Goal: Navigation & Orientation: Find specific page/section

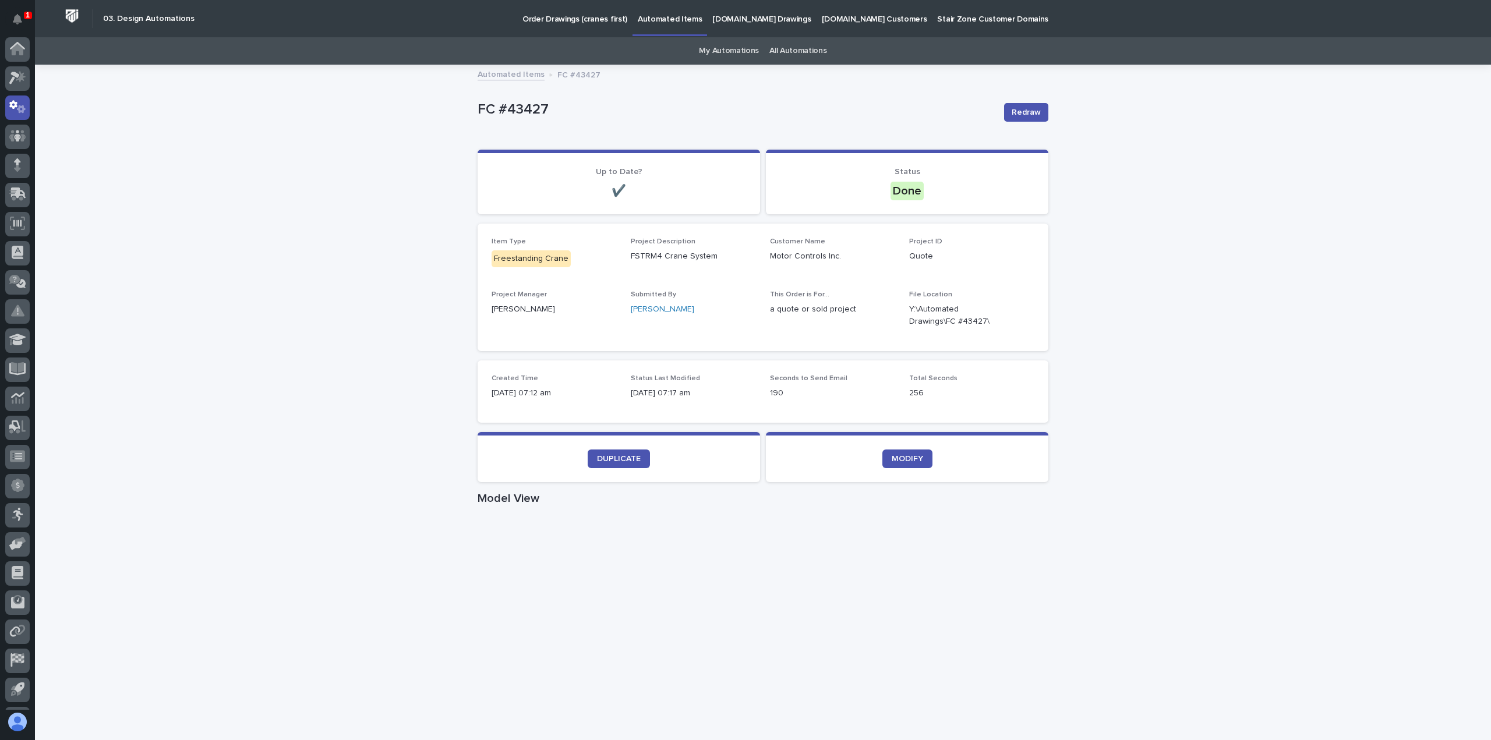
scroll to position [26, 0]
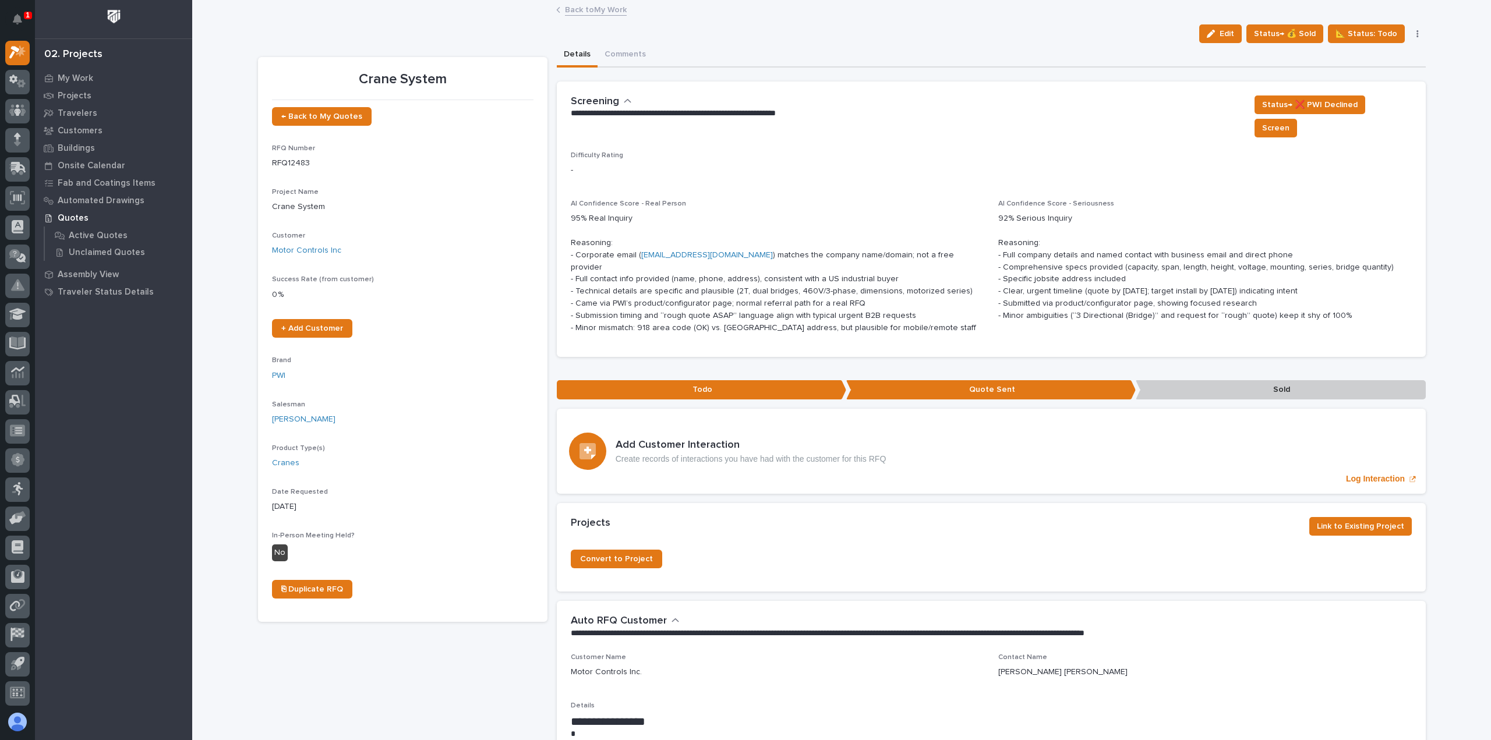
click at [586, 3] on link "Back to My Work" at bounding box center [596, 8] width 62 height 13
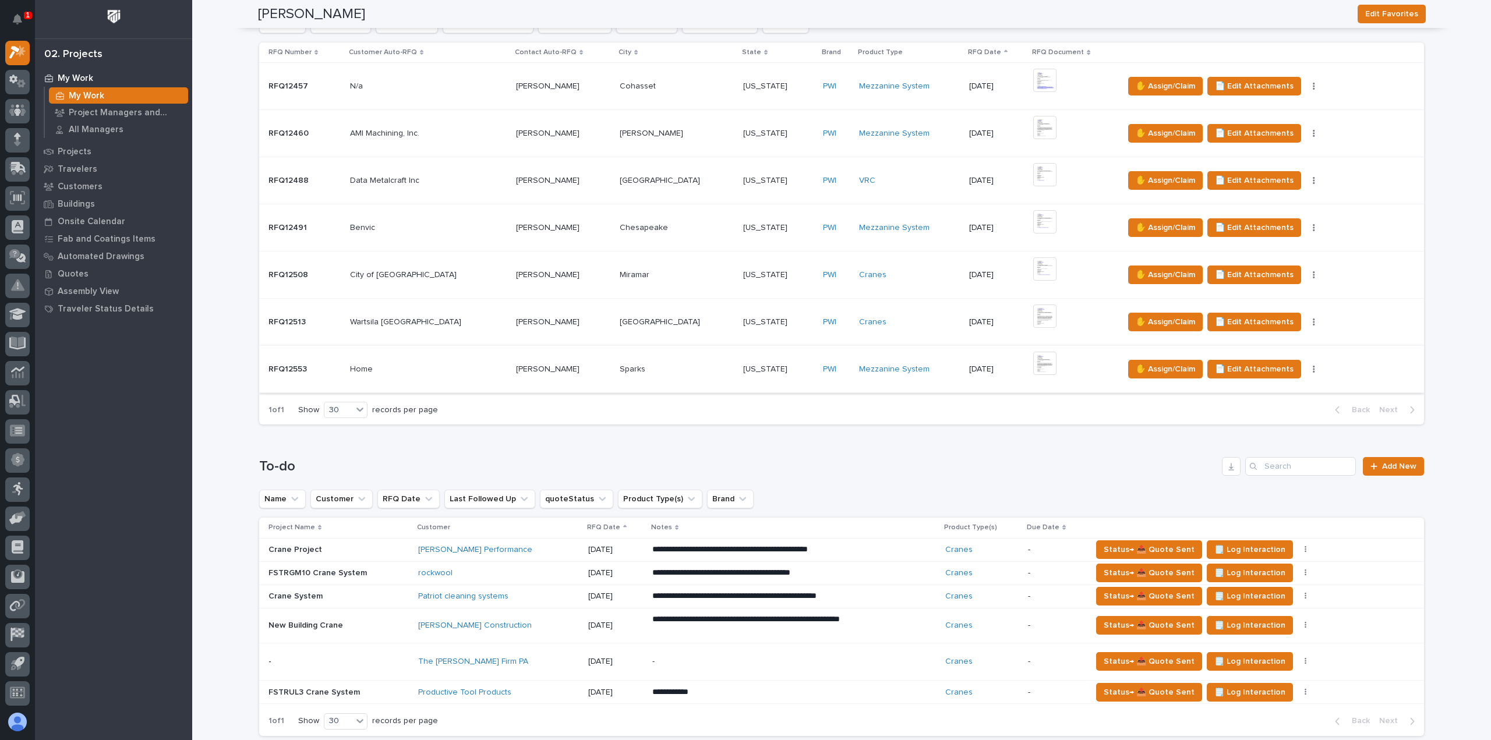
scroll to position [466, 0]
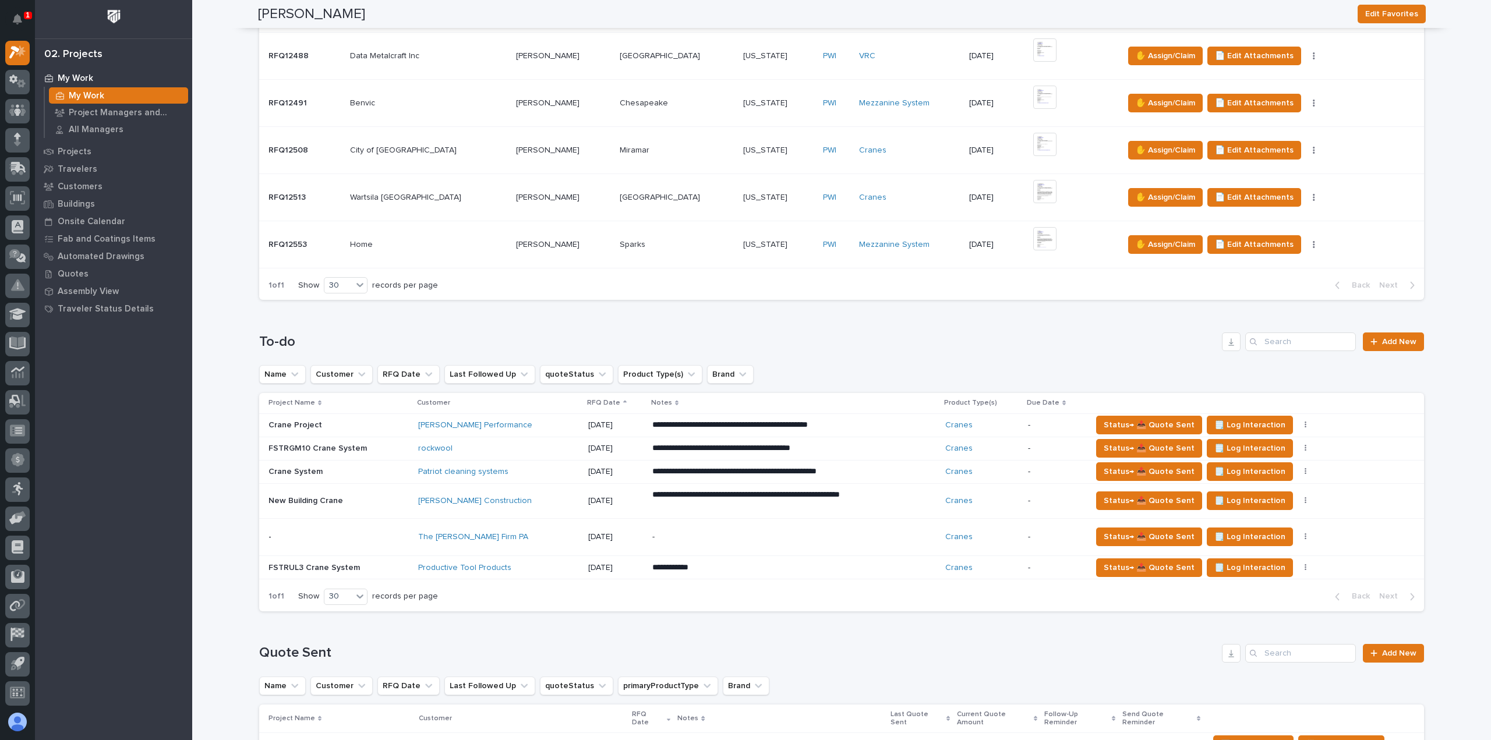
click at [543, 532] on div "The [PERSON_NAME] Firm PA" at bounding box center [498, 537] width 160 height 10
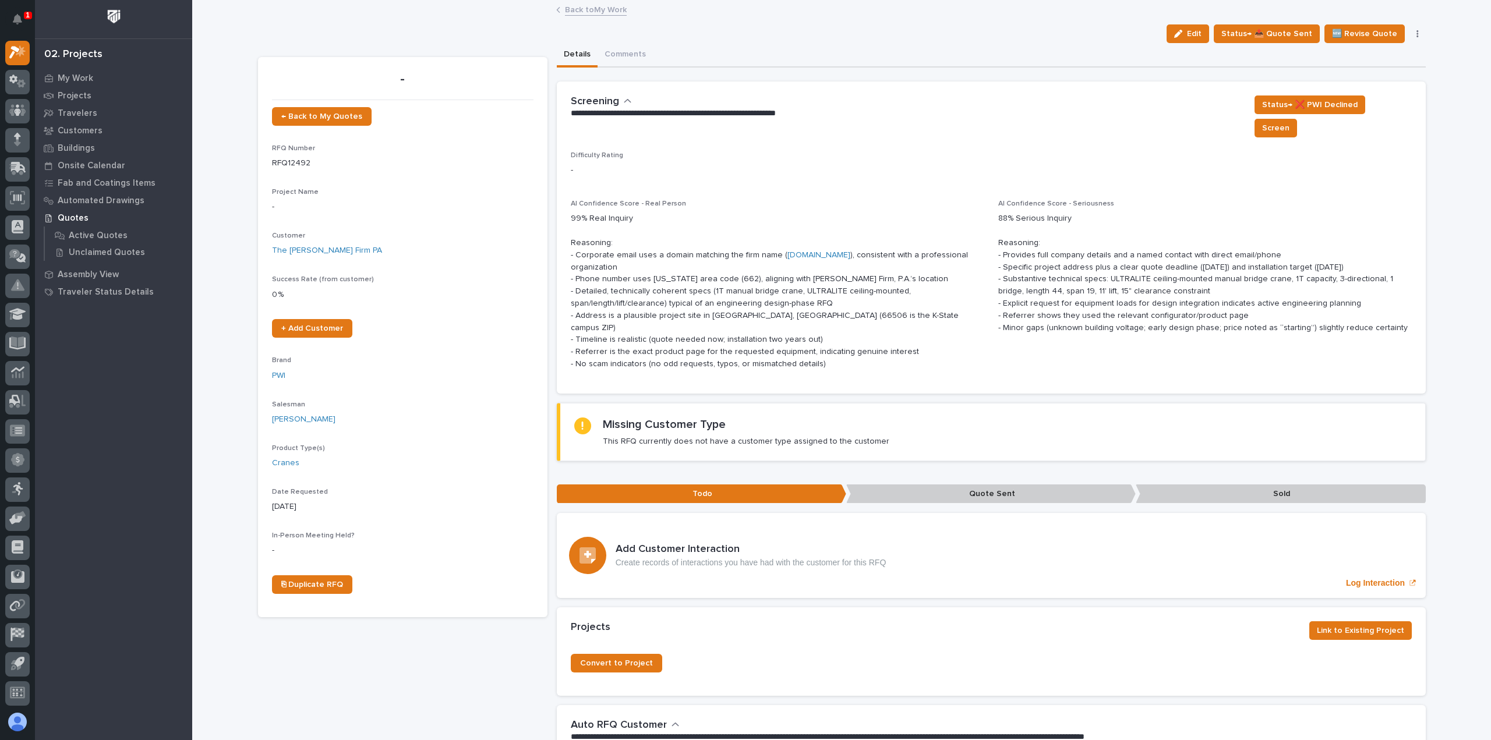
click at [597, 10] on link "Back to My Work" at bounding box center [596, 8] width 62 height 13
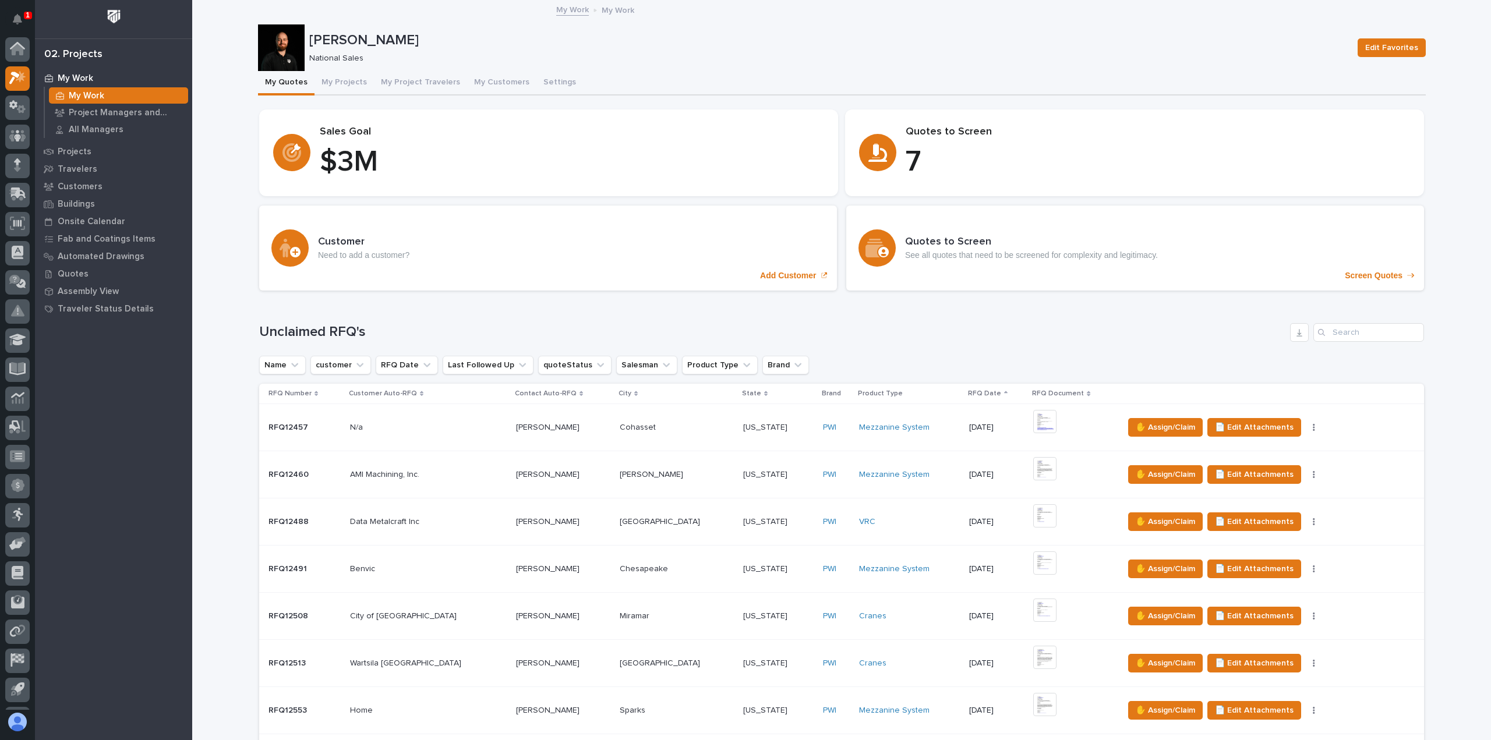
scroll to position [26, 0]
click at [22, 41] on div at bounding box center [17, 53] width 24 height 24
click at [24, 51] on icon at bounding box center [21, 51] width 10 height 12
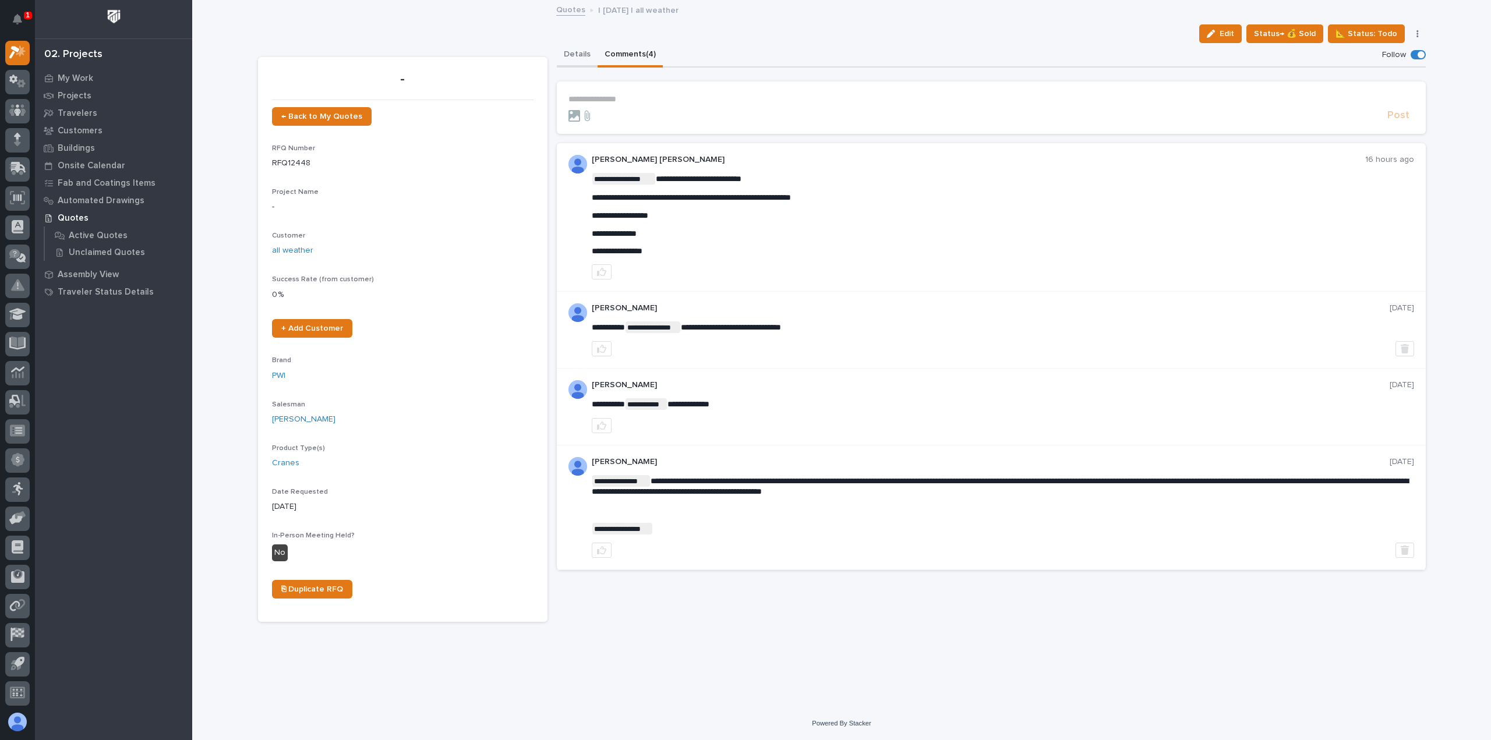
click at [571, 52] on button "Details" at bounding box center [577, 55] width 41 height 24
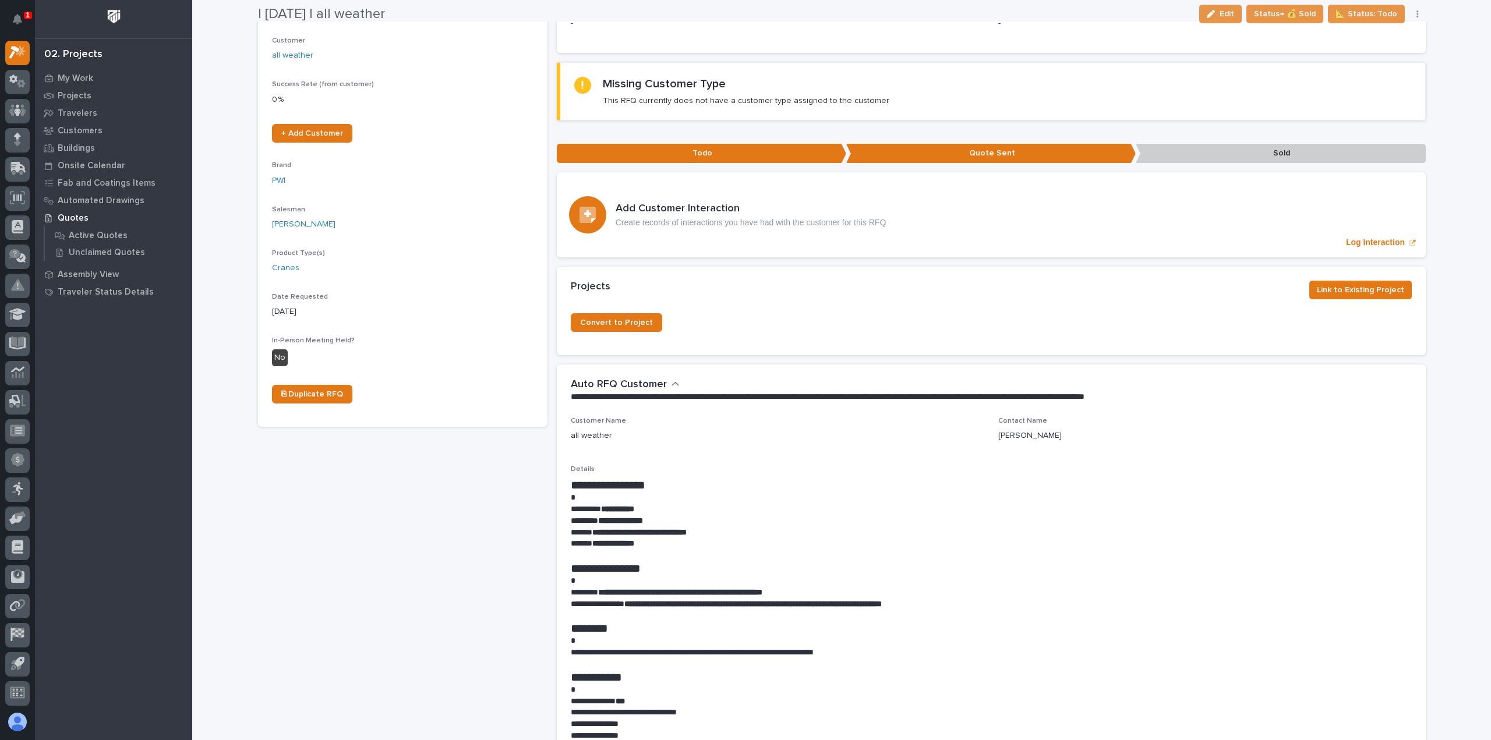
scroll to position [233, 0]
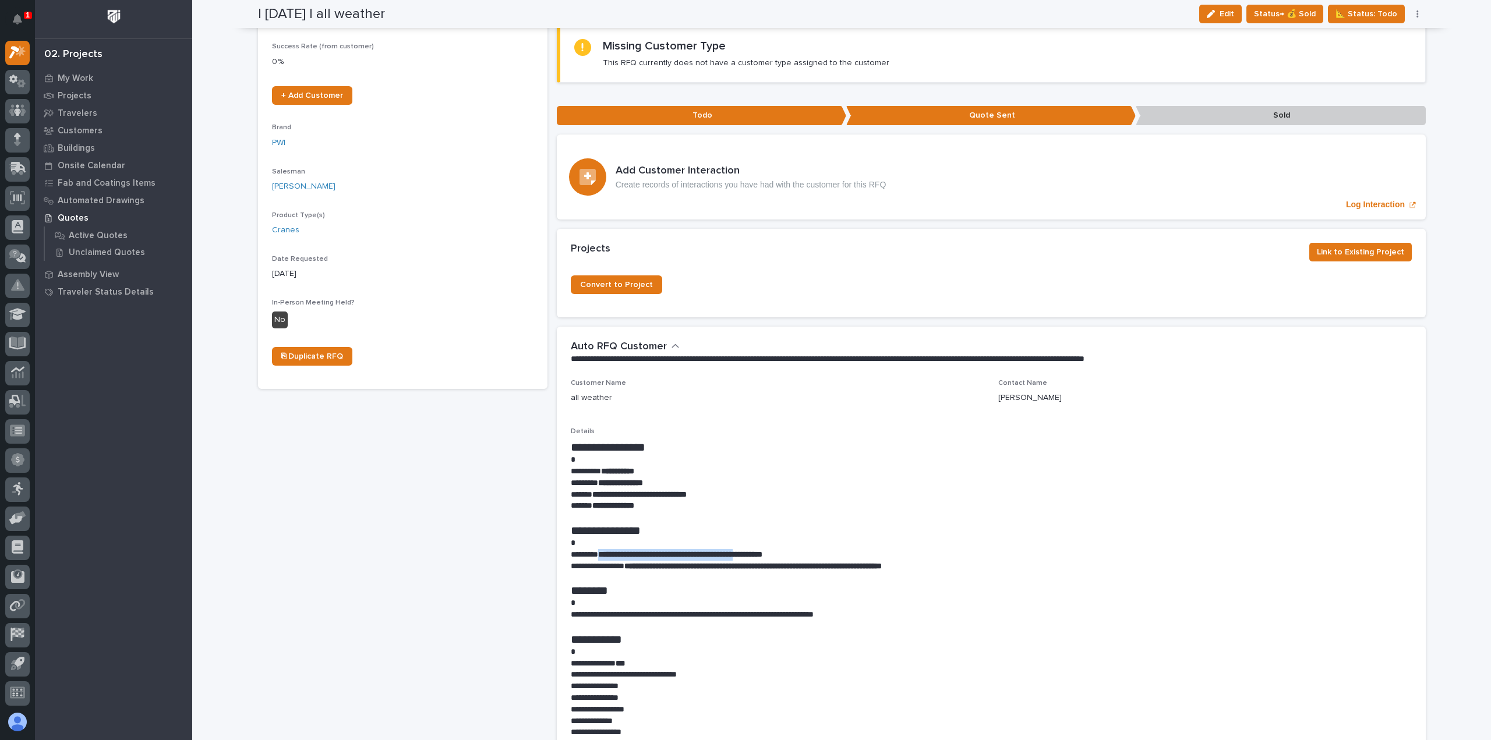
drag, startPoint x: 766, startPoint y: 533, endPoint x: 603, endPoint y: 538, distance: 163.7
click at [602, 550] on strong "**********" at bounding box center [680, 554] width 164 height 8
click at [601, 550] on strong "**********" at bounding box center [680, 554] width 164 height 8
drag, startPoint x: 599, startPoint y: 535, endPoint x: 766, endPoint y: 532, distance: 166.6
click at [762, 550] on strong "**********" at bounding box center [680, 554] width 164 height 8
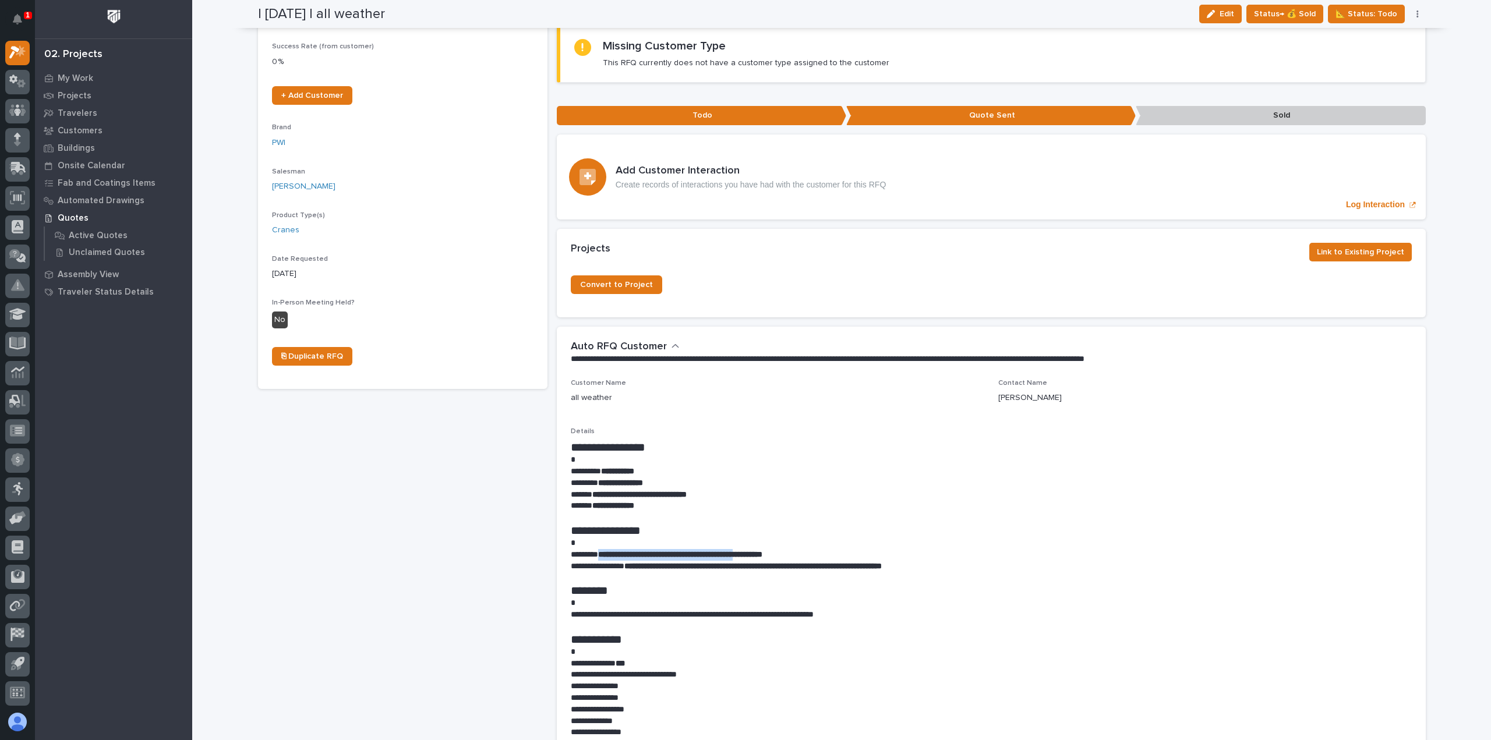
copy strong "**********"
click at [726, 4] on div "| 10/03/2025 | all weather Edit Status→ 💰 Sold 📐 Status: Todo Status→ 👎 Rejecte…" at bounding box center [842, 14] width 1168 height 28
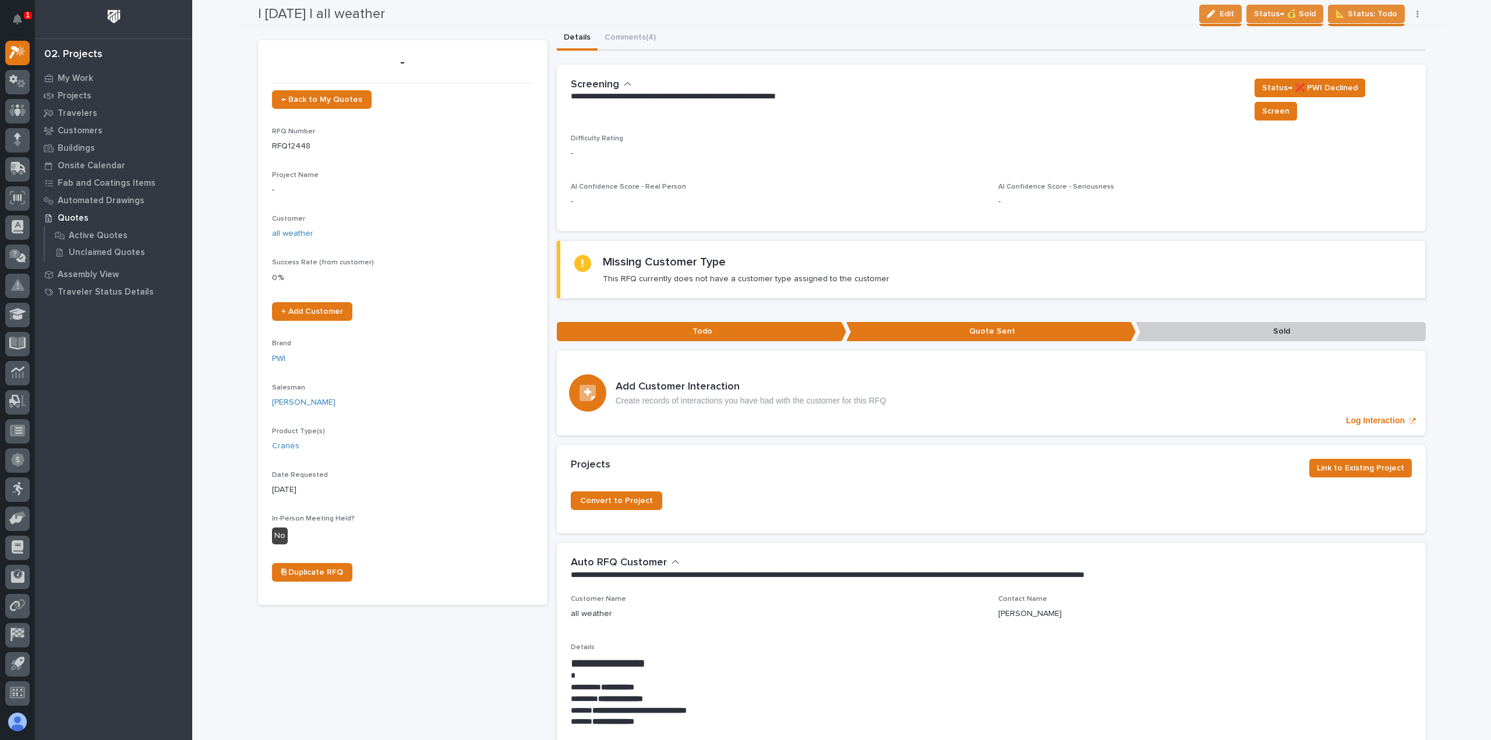
scroll to position [0, 0]
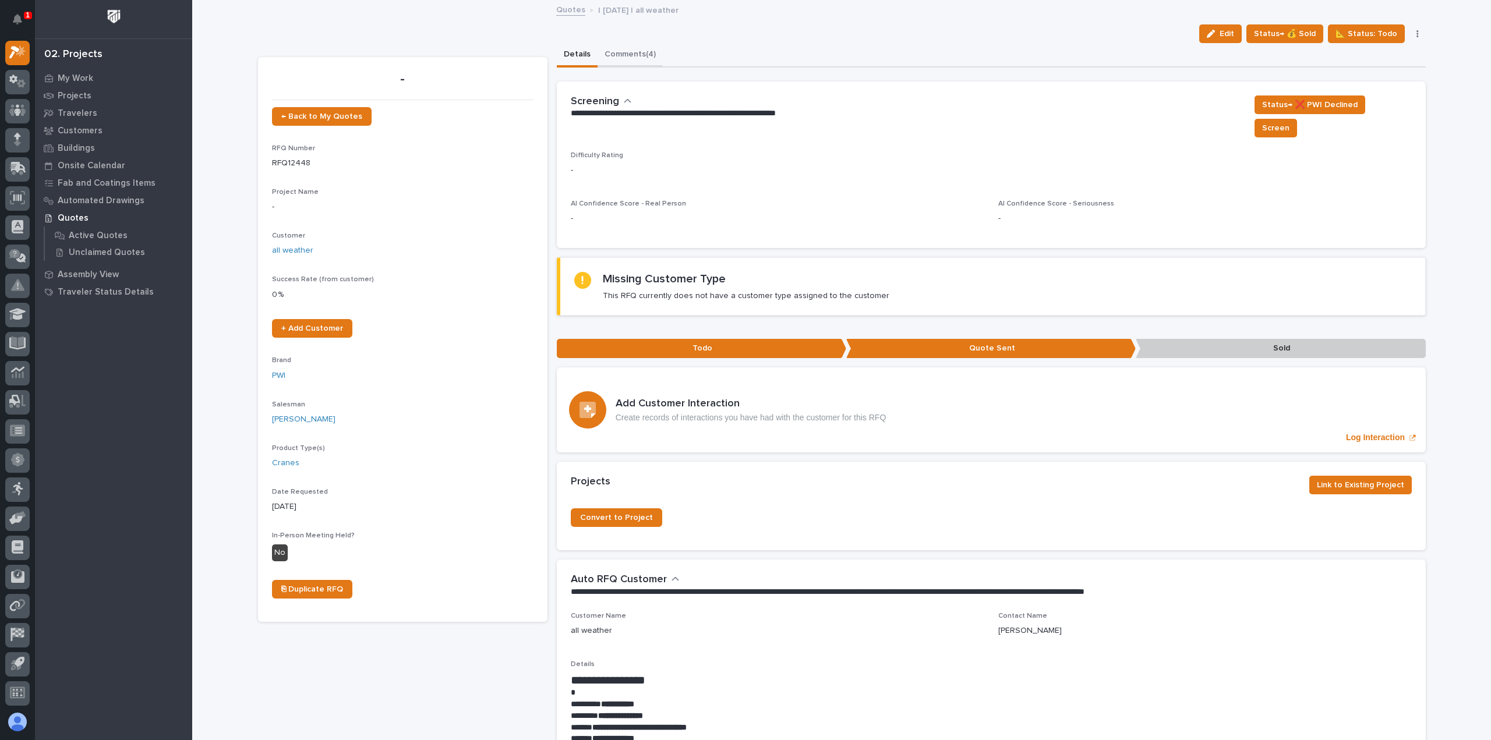
click at [625, 53] on button "Comments (4)" at bounding box center [629, 55] width 65 height 24
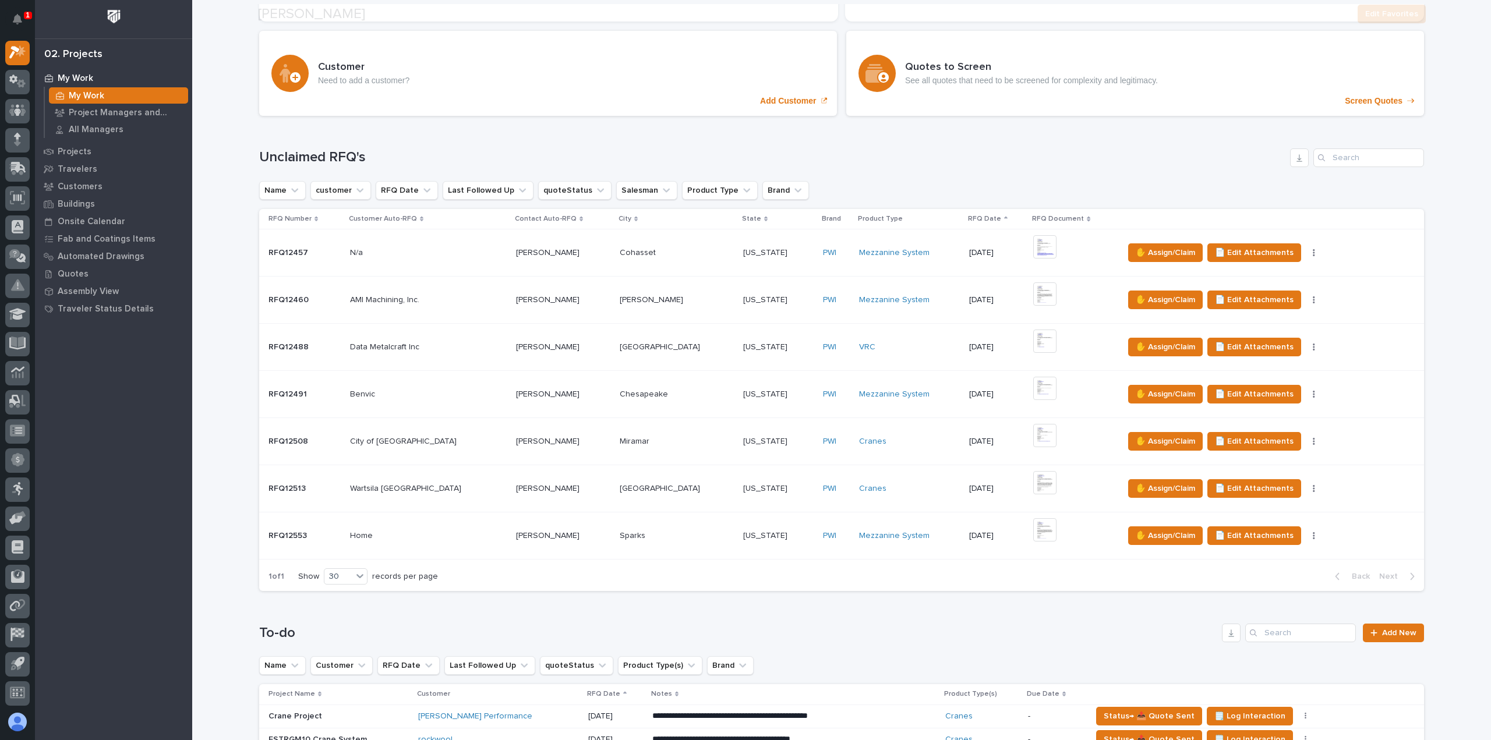
scroll to position [466, 0]
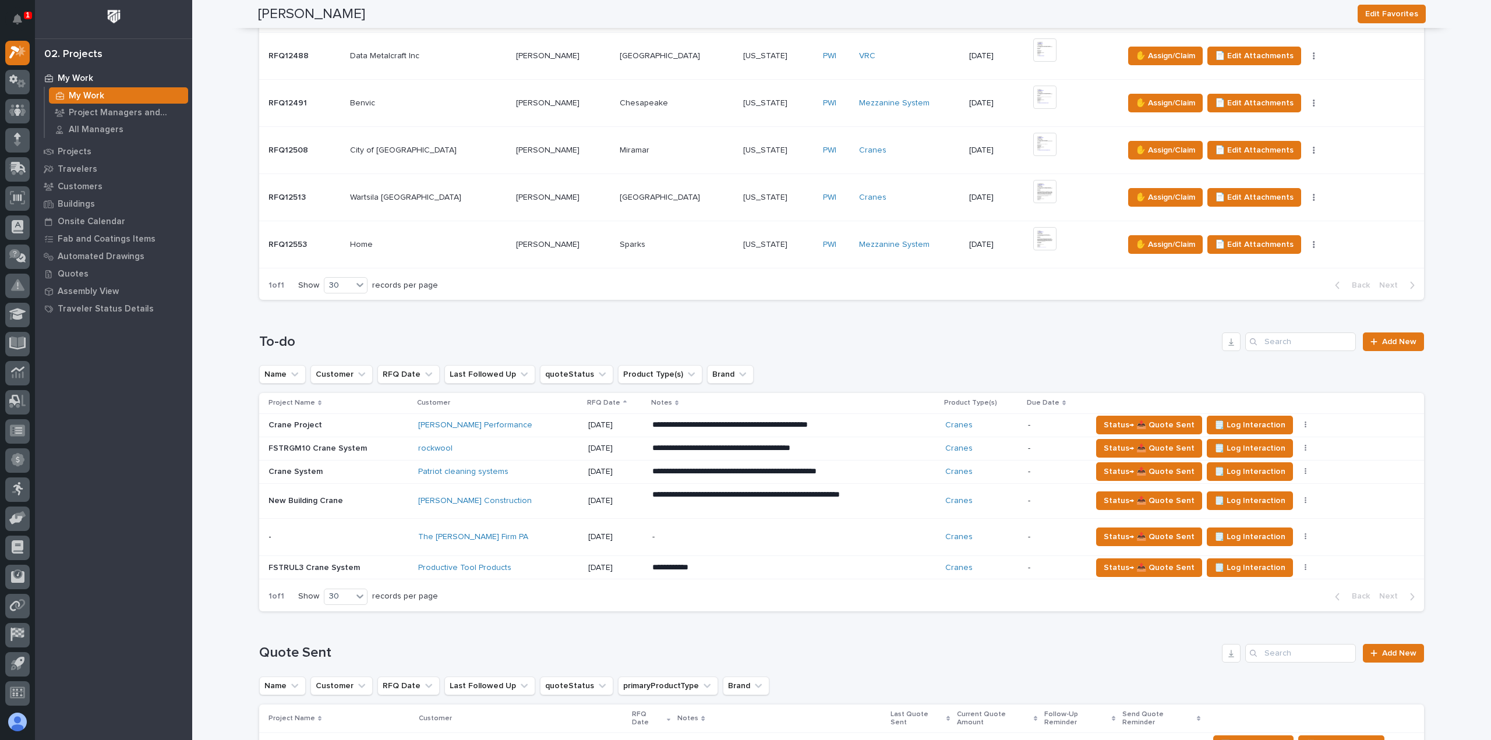
click at [532, 561] on div "Productive Tool Products" at bounding box center [498, 567] width 160 height 19
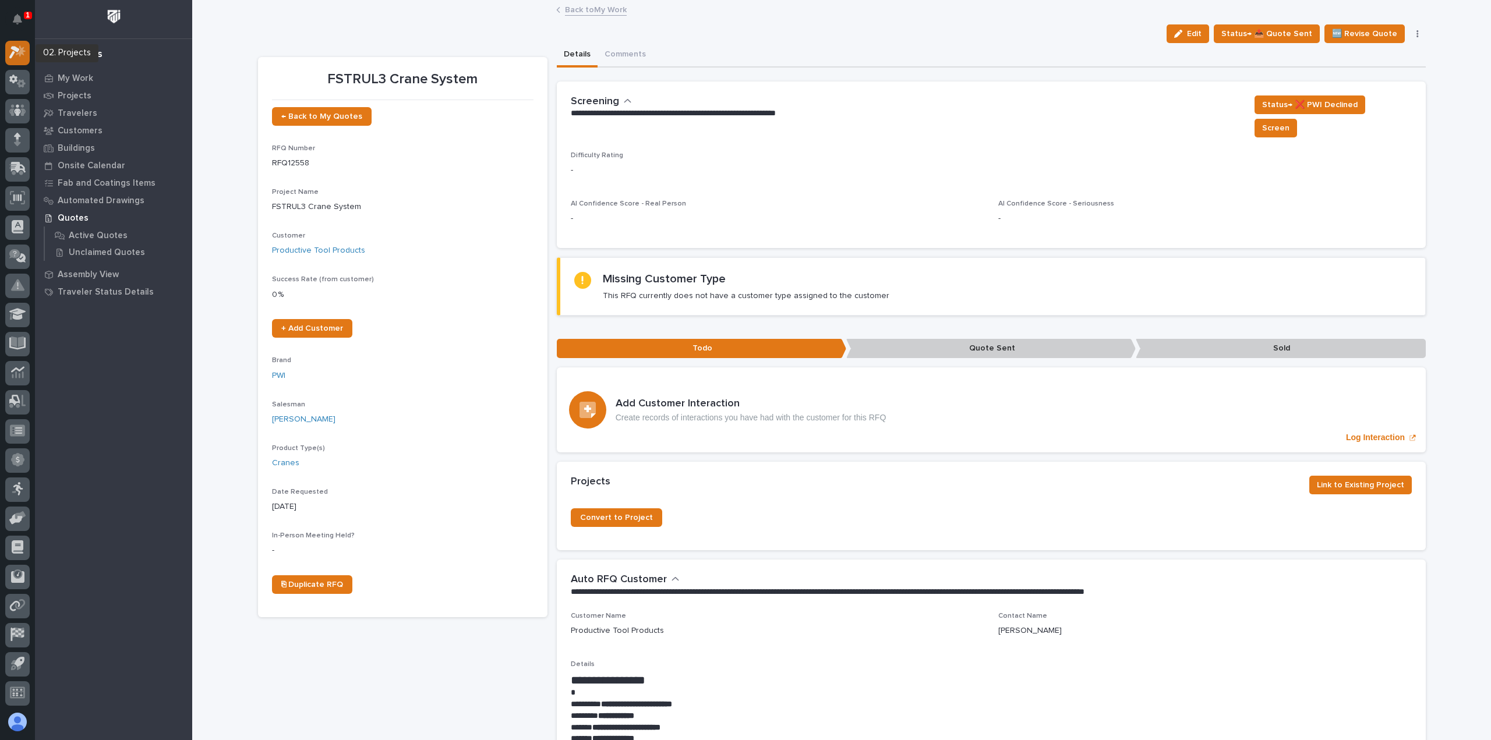
click at [21, 50] on icon at bounding box center [21, 51] width 10 height 12
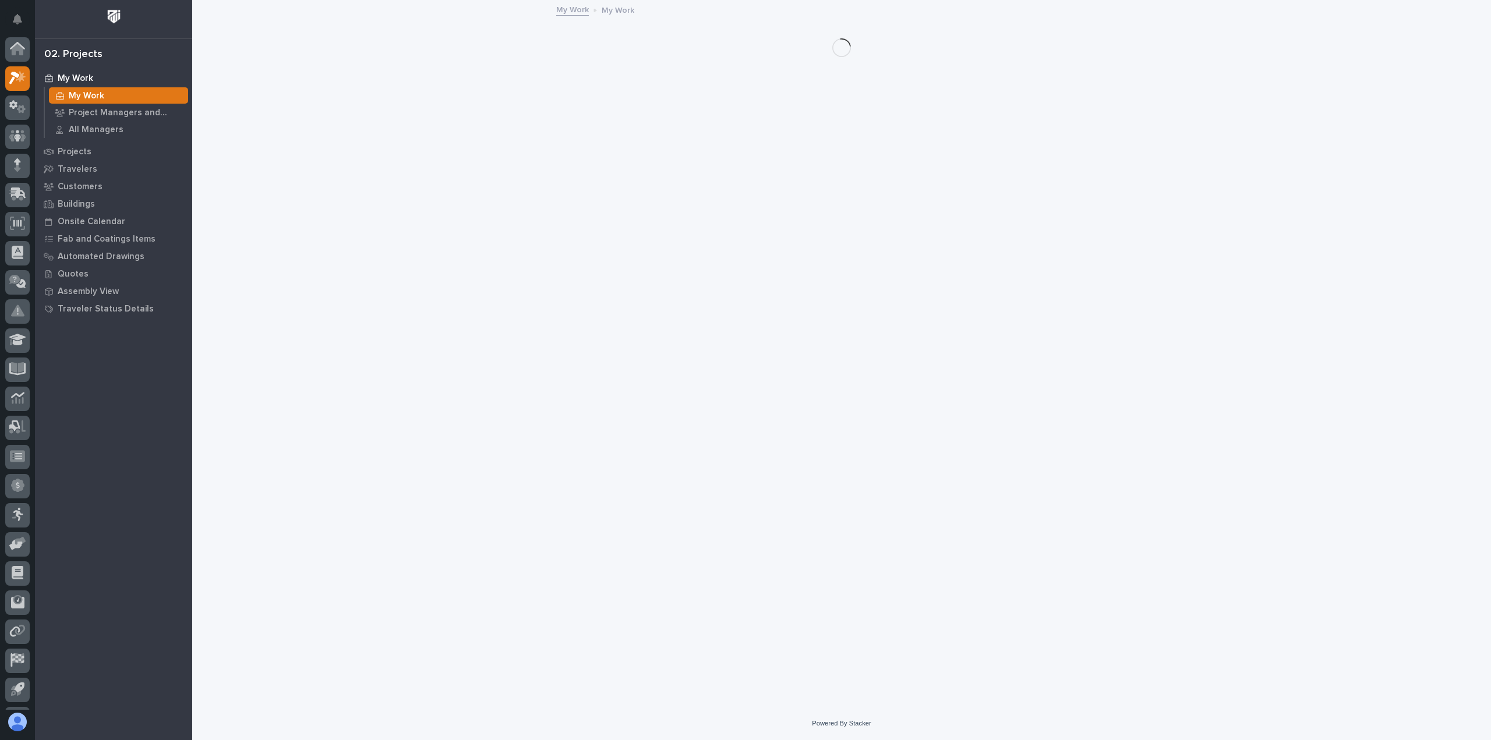
scroll to position [26, 0]
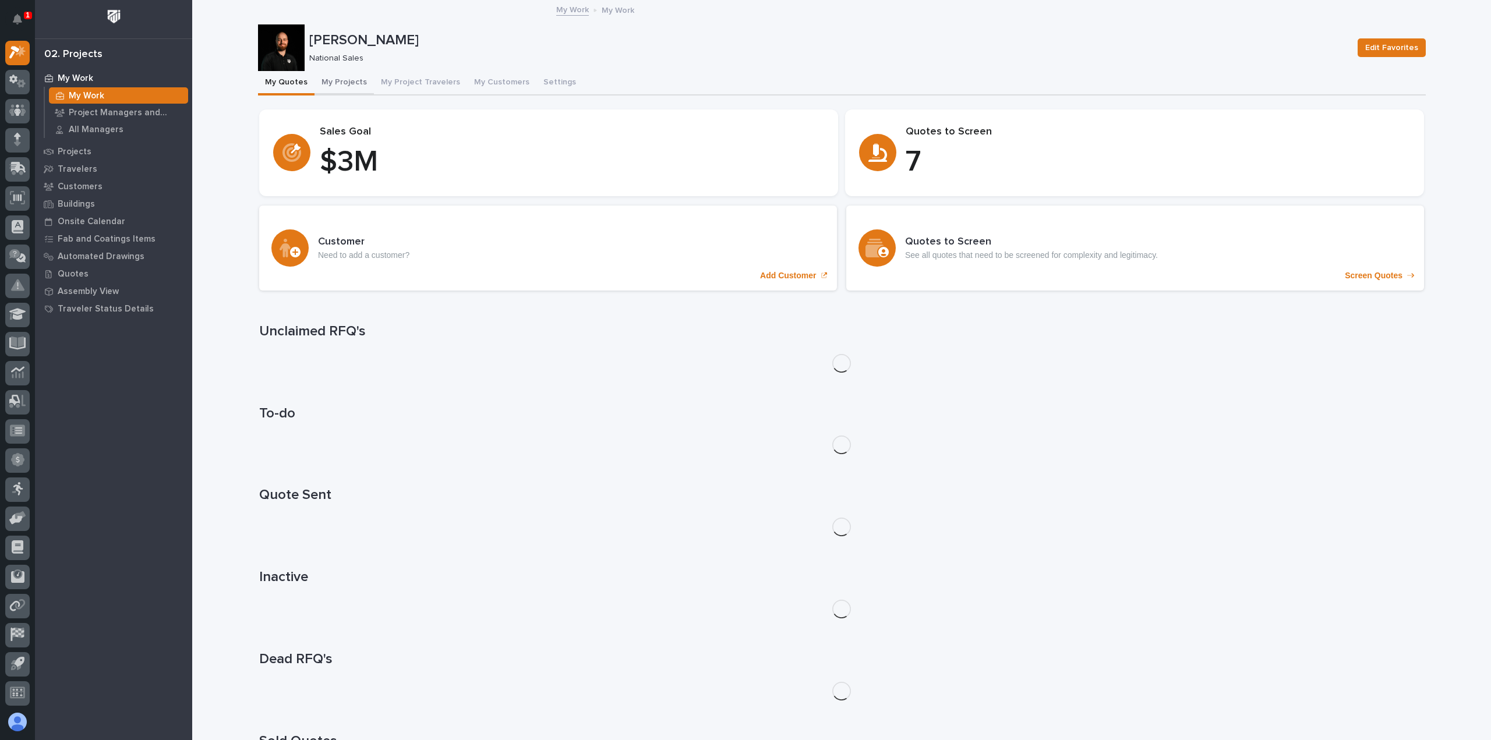
click at [340, 84] on button "My Projects" at bounding box center [343, 83] width 59 height 24
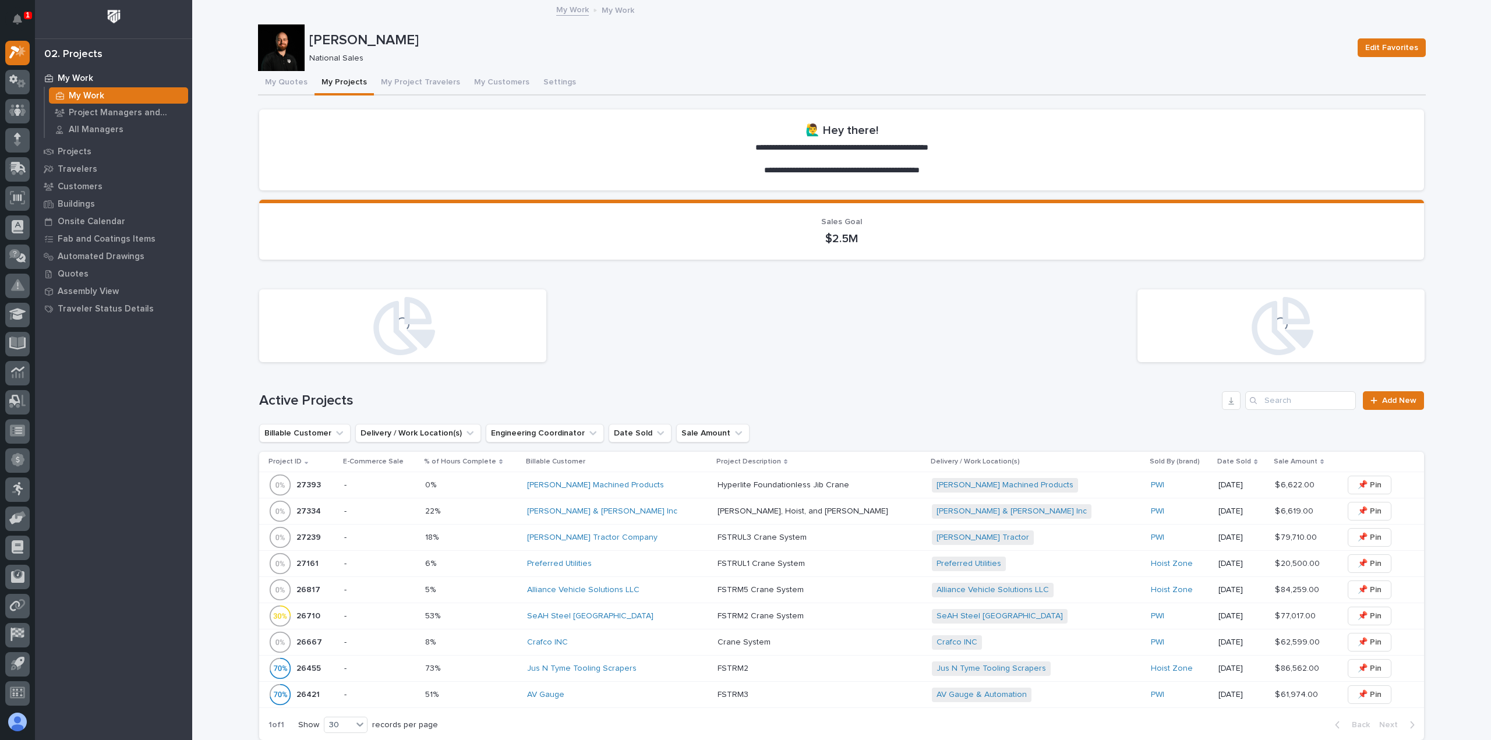
scroll to position [233, 0]
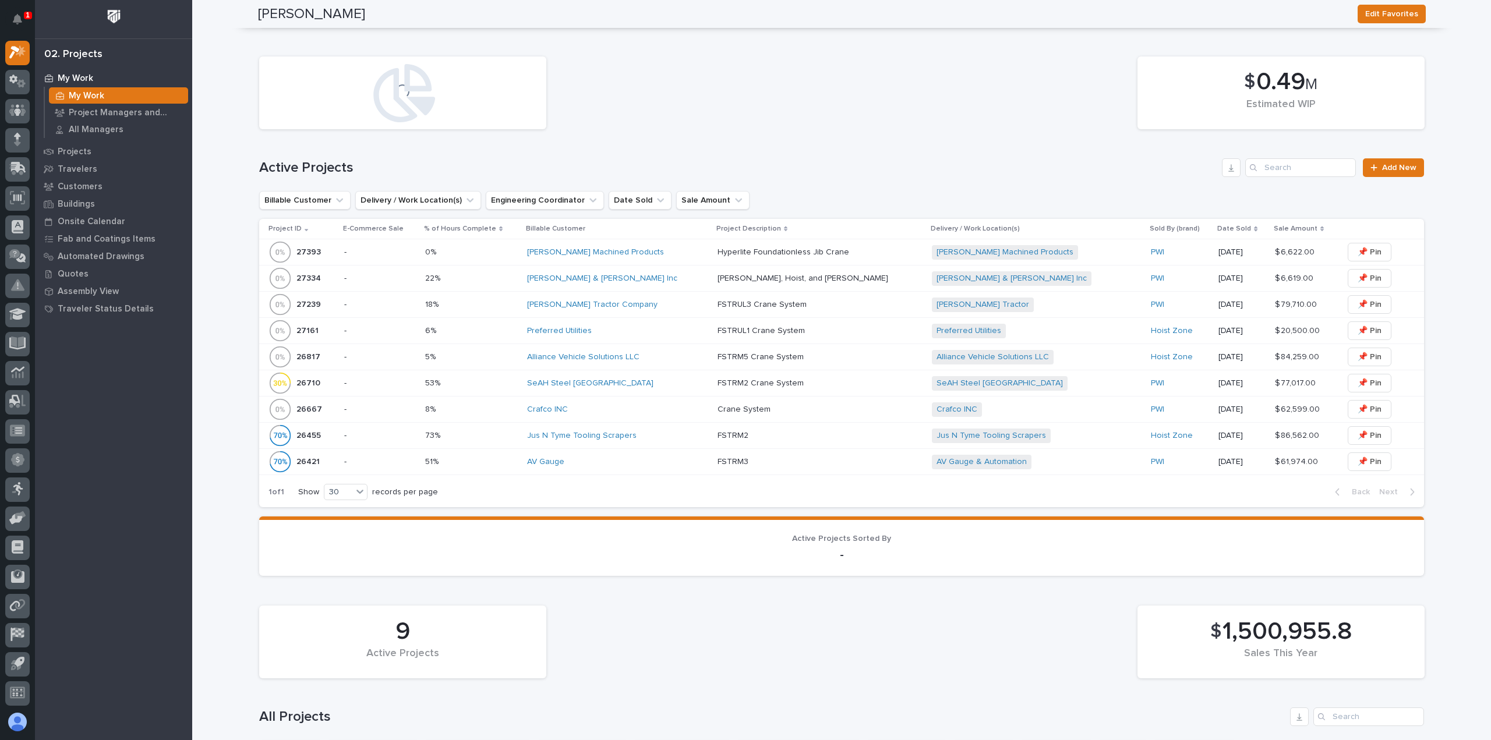
click at [518, 254] on p at bounding box center [471, 252] width 93 height 10
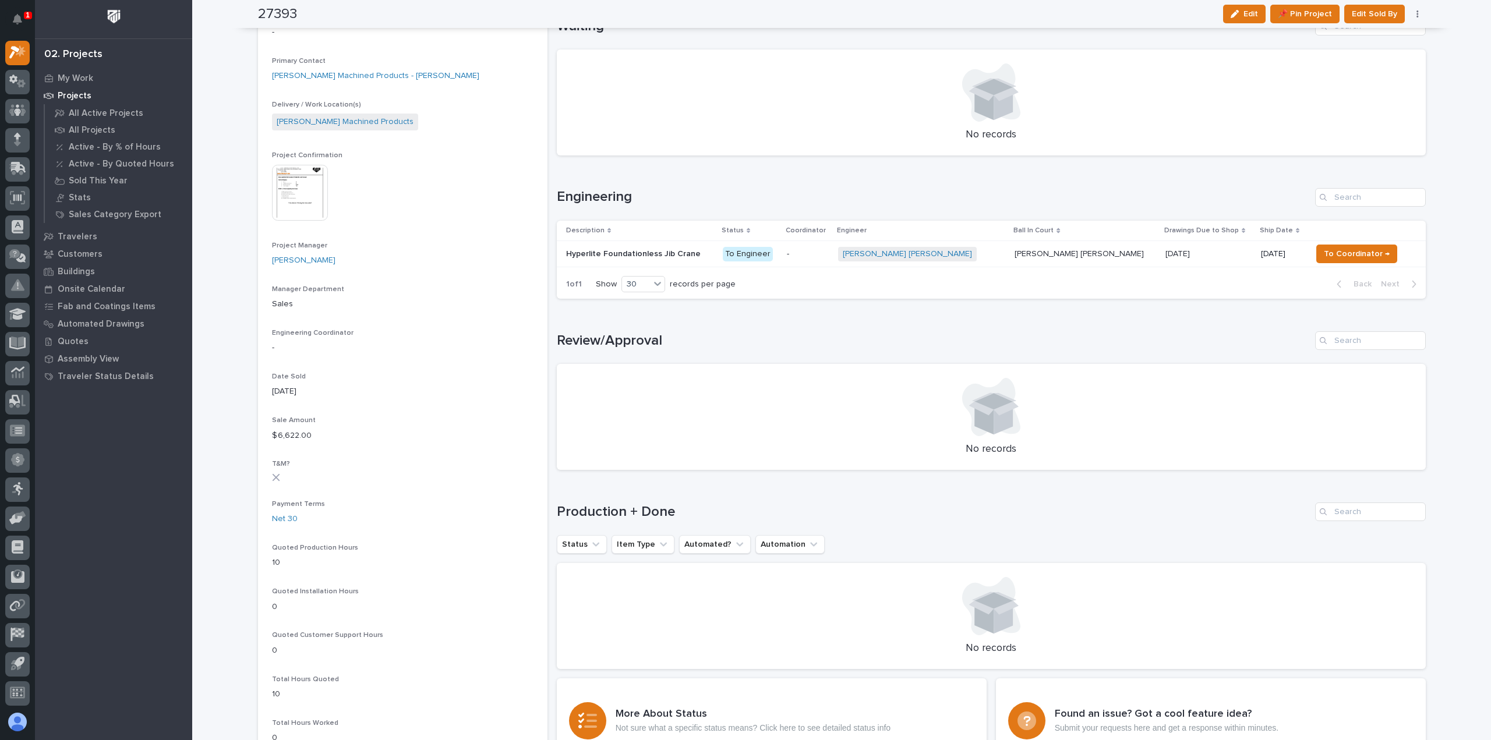
scroll to position [233, 0]
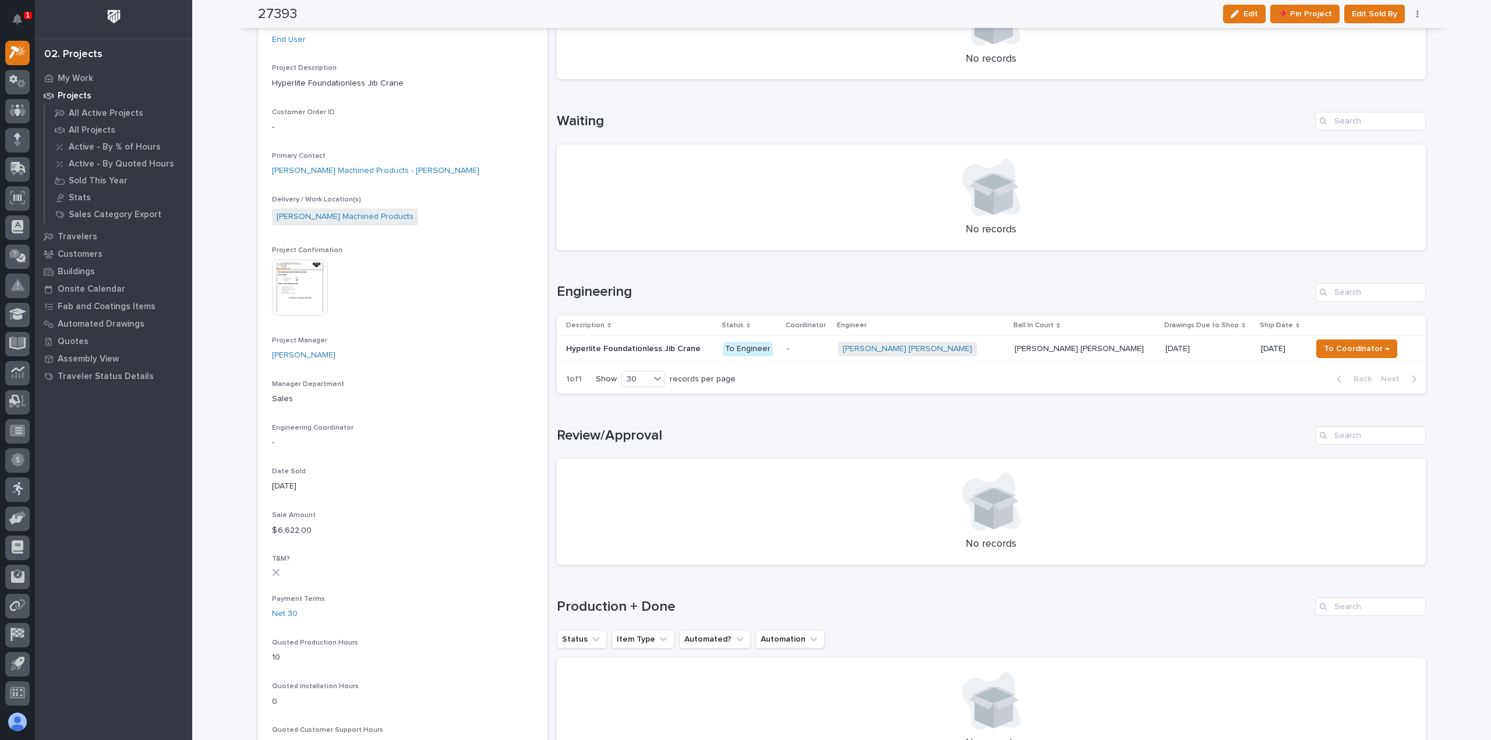
click at [706, 353] on p at bounding box center [639, 349] width 147 height 10
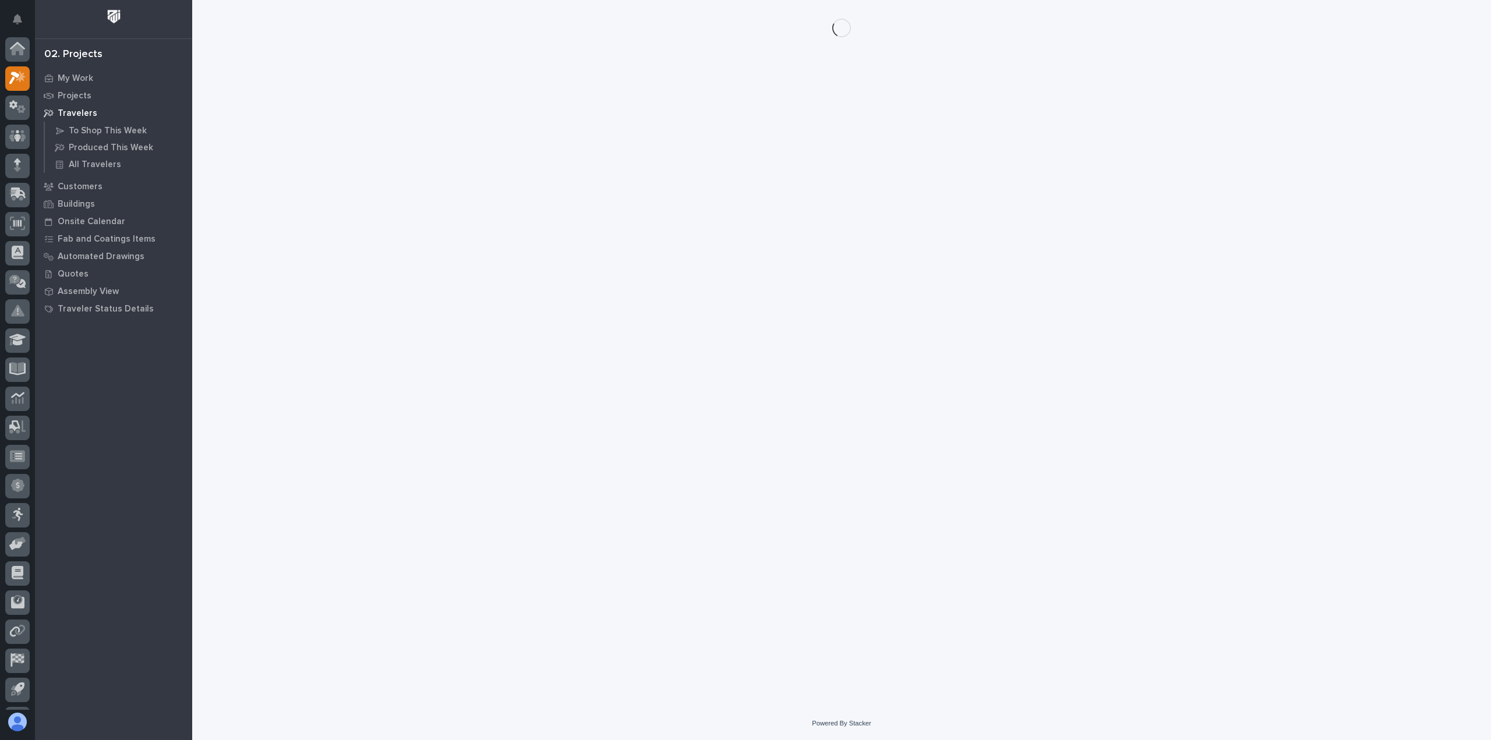
scroll to position [26, 0]
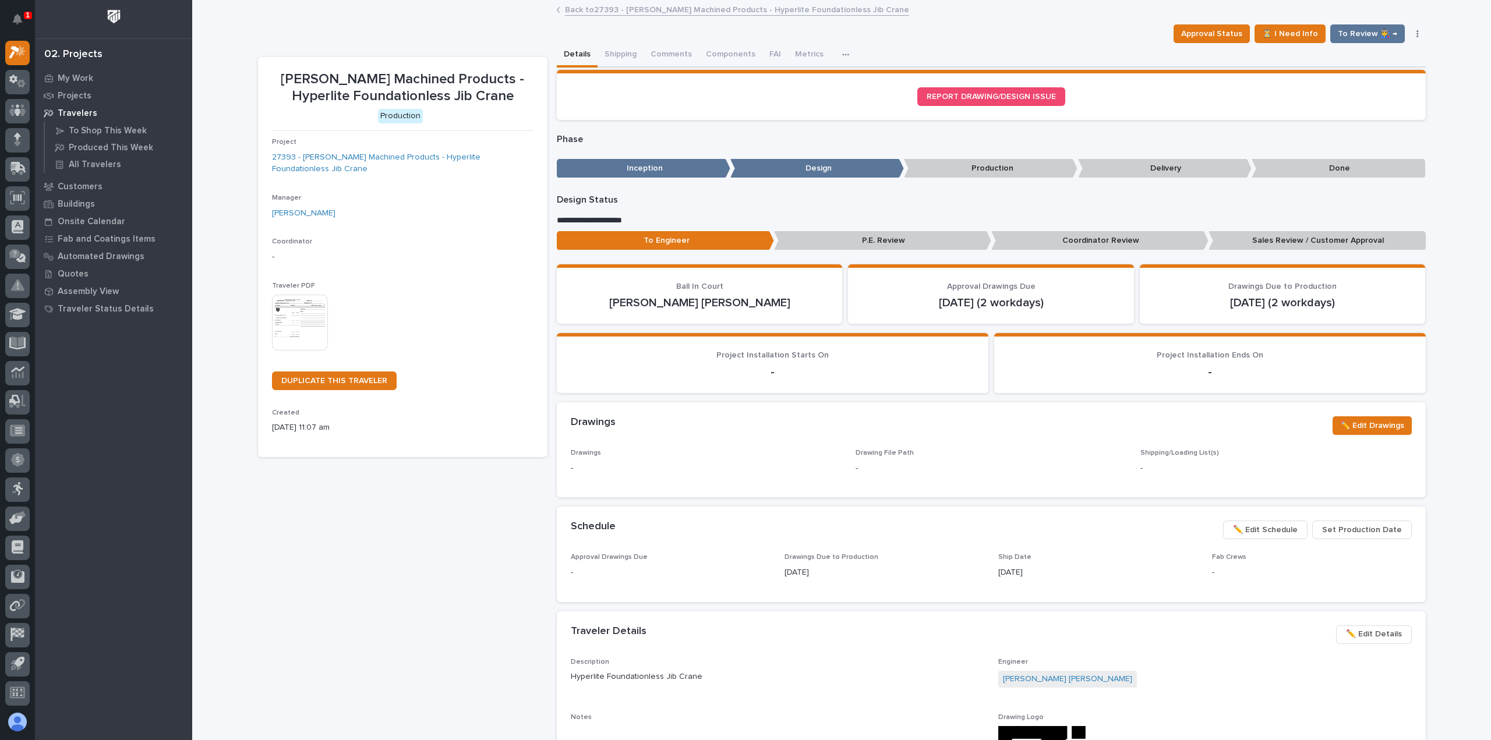
click at [289, 295] on img at bounding box center [300, 323] width 56 height 56
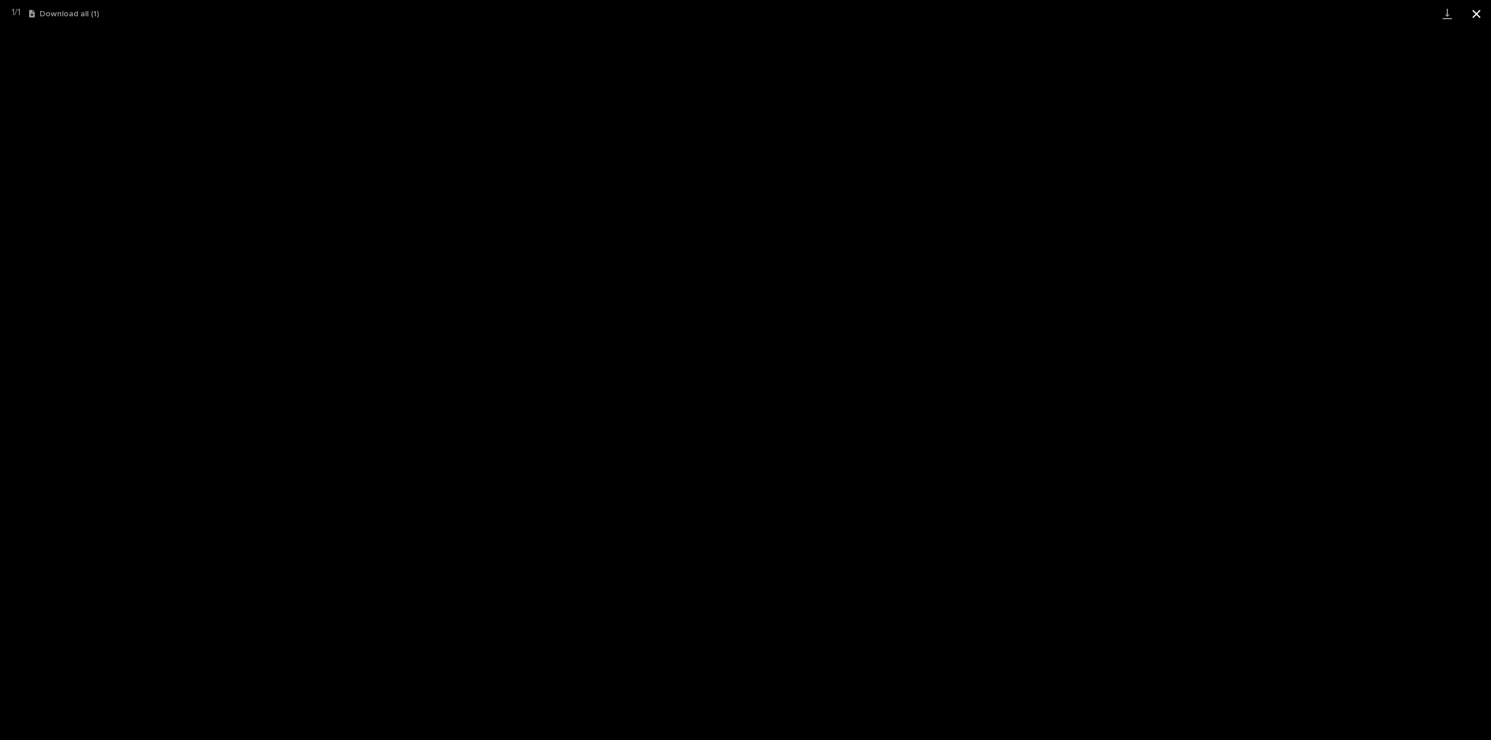
click at [1481, 13] on button "Close gallery" at bounding box center [1476, 13] width 29 height 27
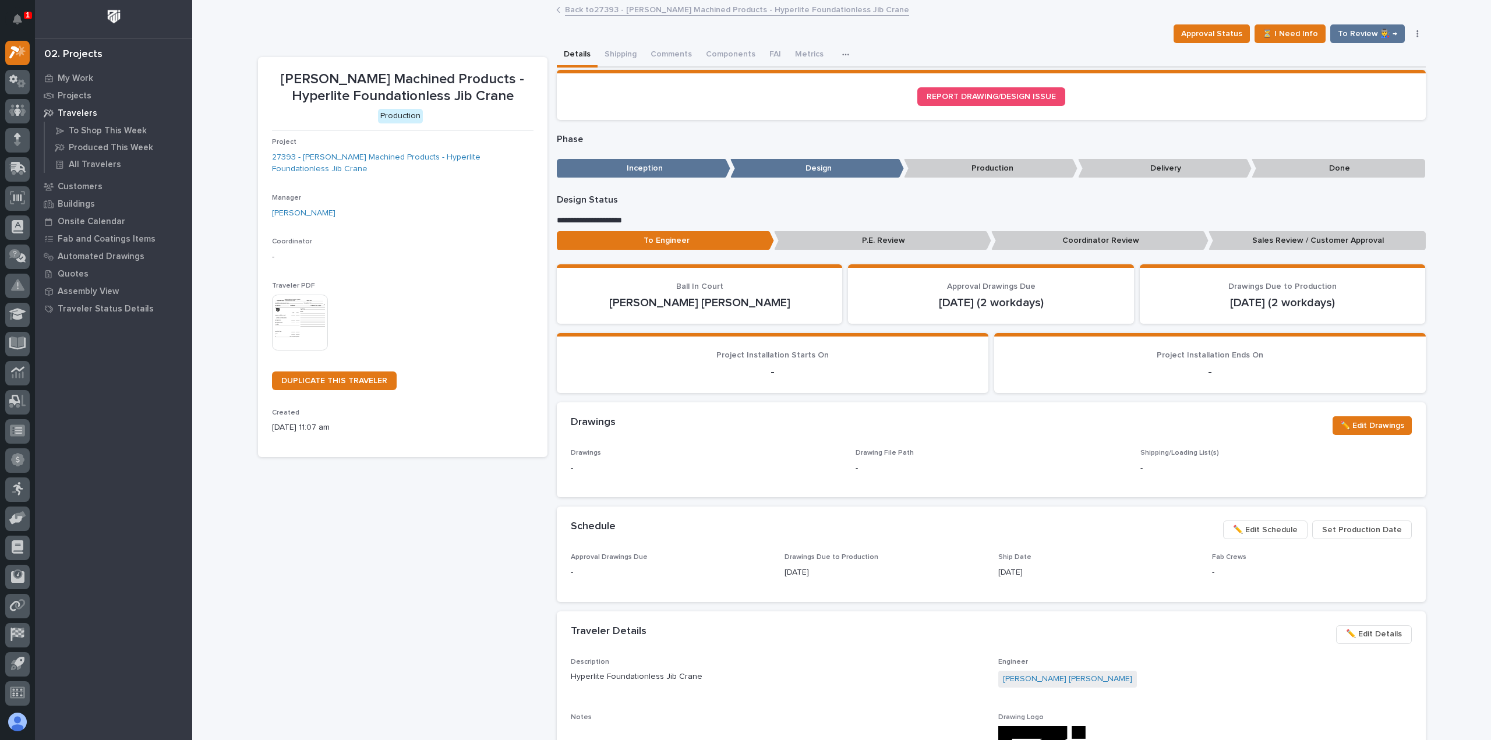
scroll to position [233, 0]
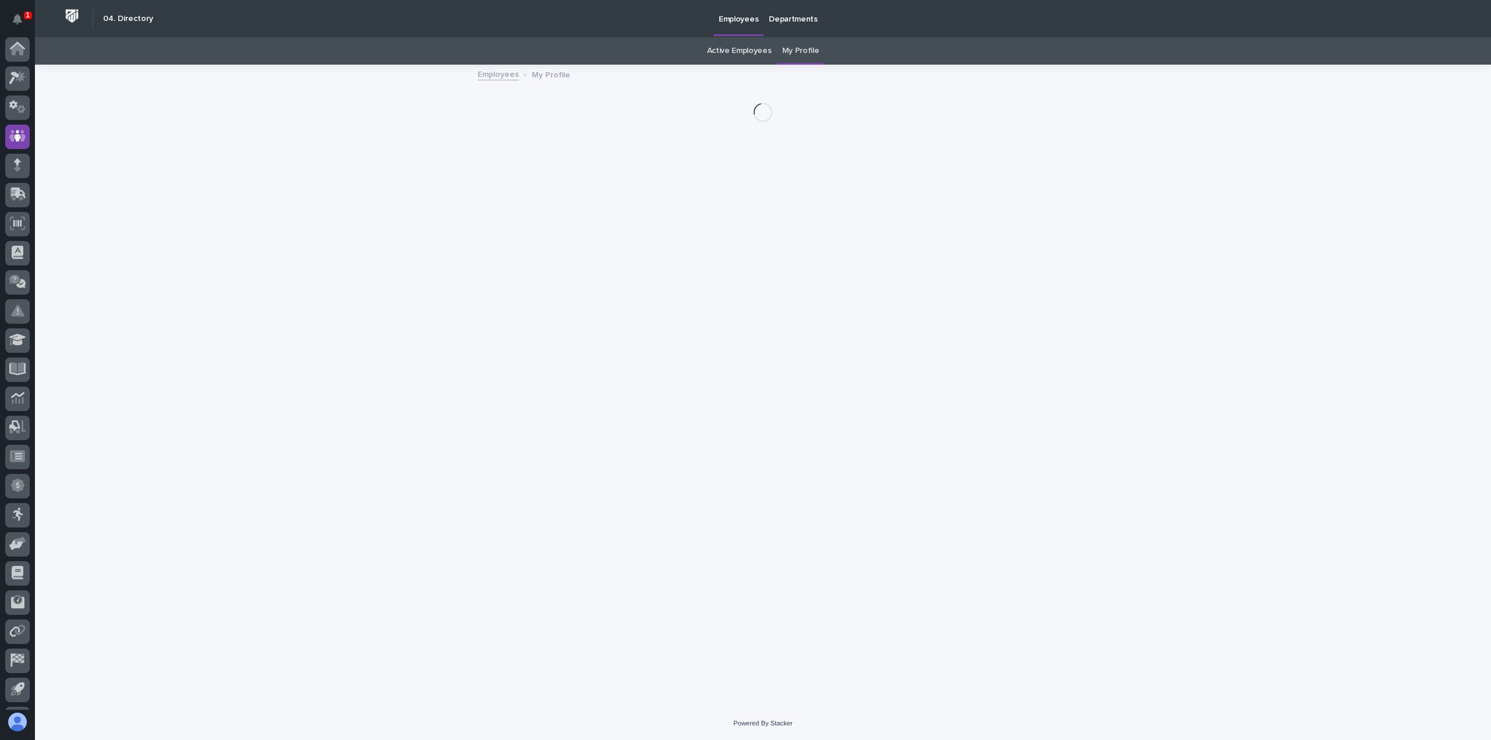
scroll to position [26, 0]
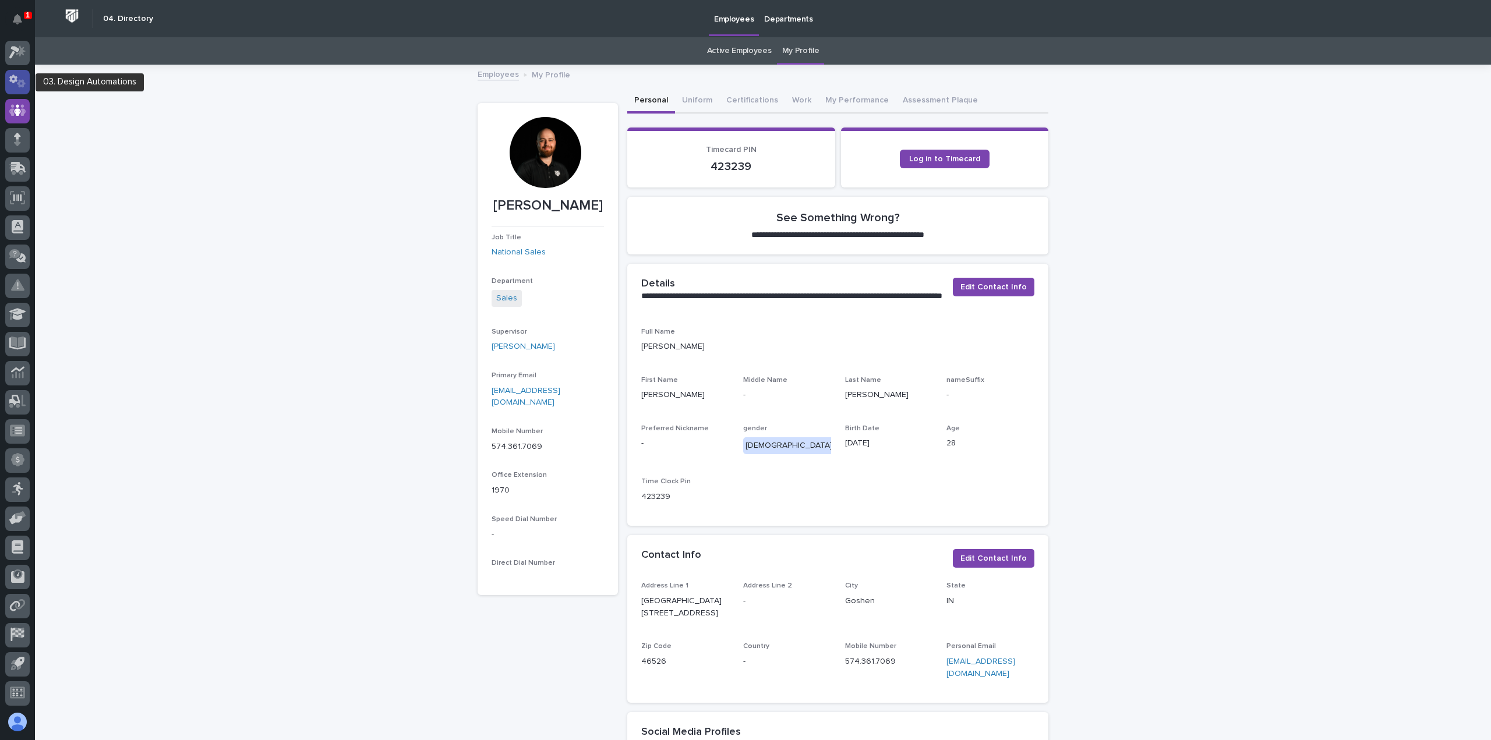
click at [16, 80] on icon at bounding box center [13, 79] width 8 height 9
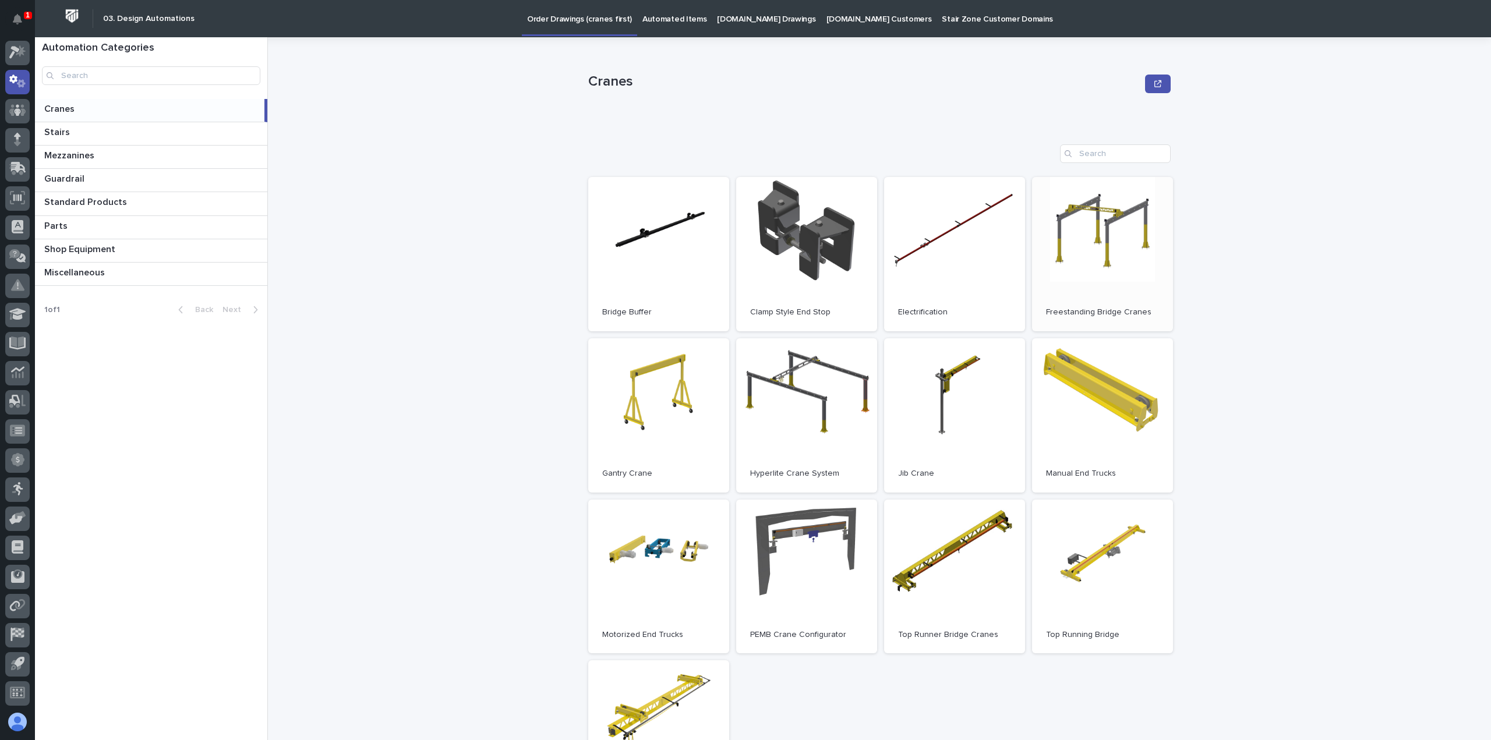
click at [1150, 268] on link "Open" at bounding box center [1102, 254] width 141 height 154
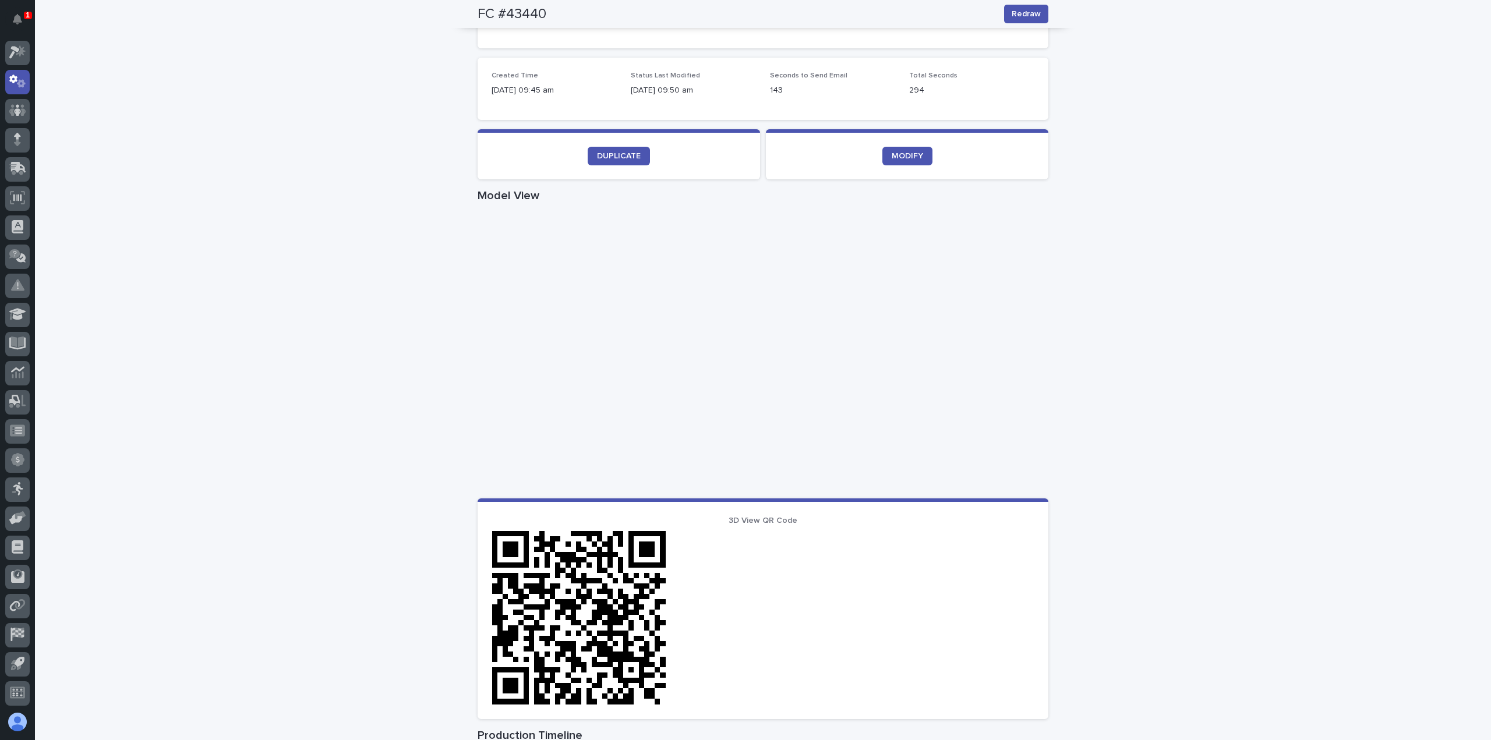
scroll to position [300, 0]
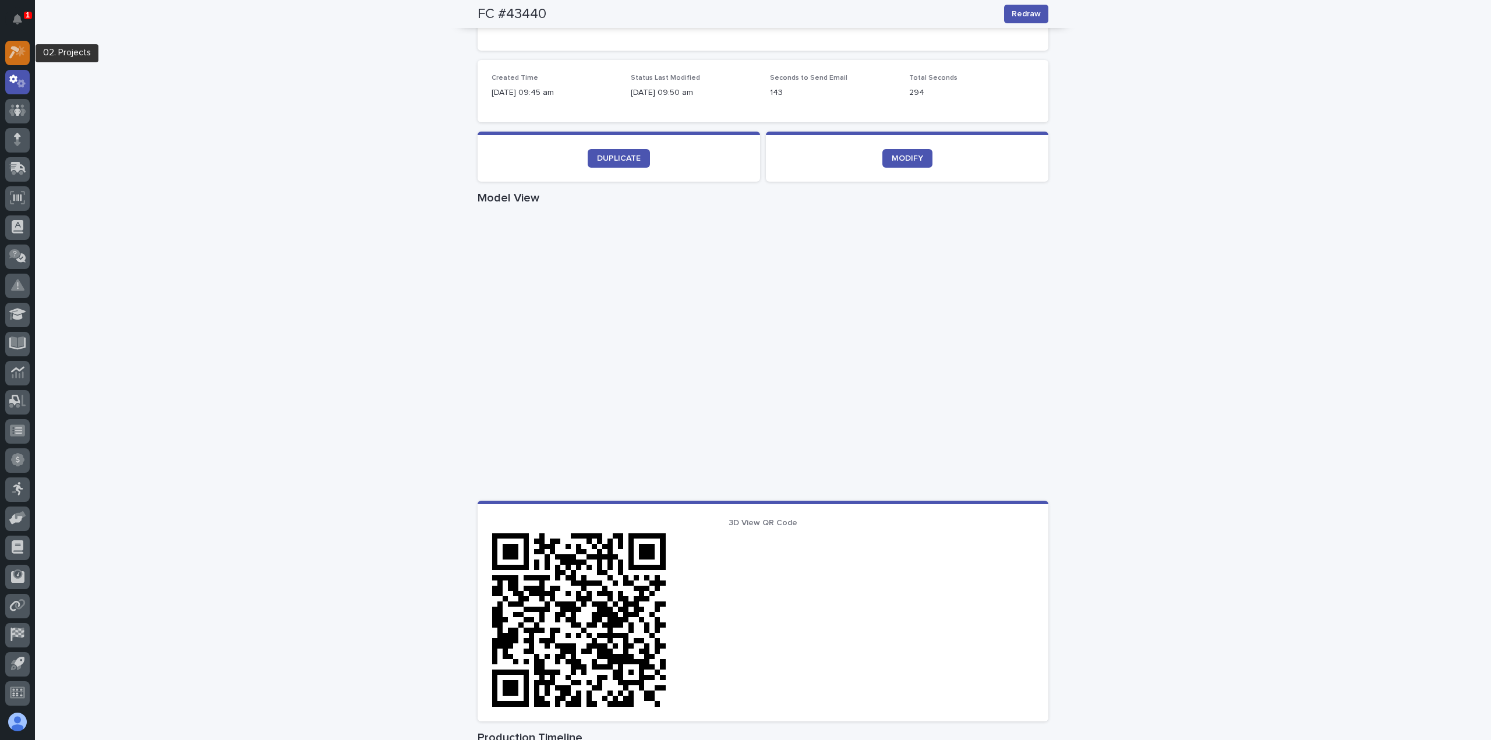
click at [16, 59] on div at bounding box center [17, 53] width 24 height 24
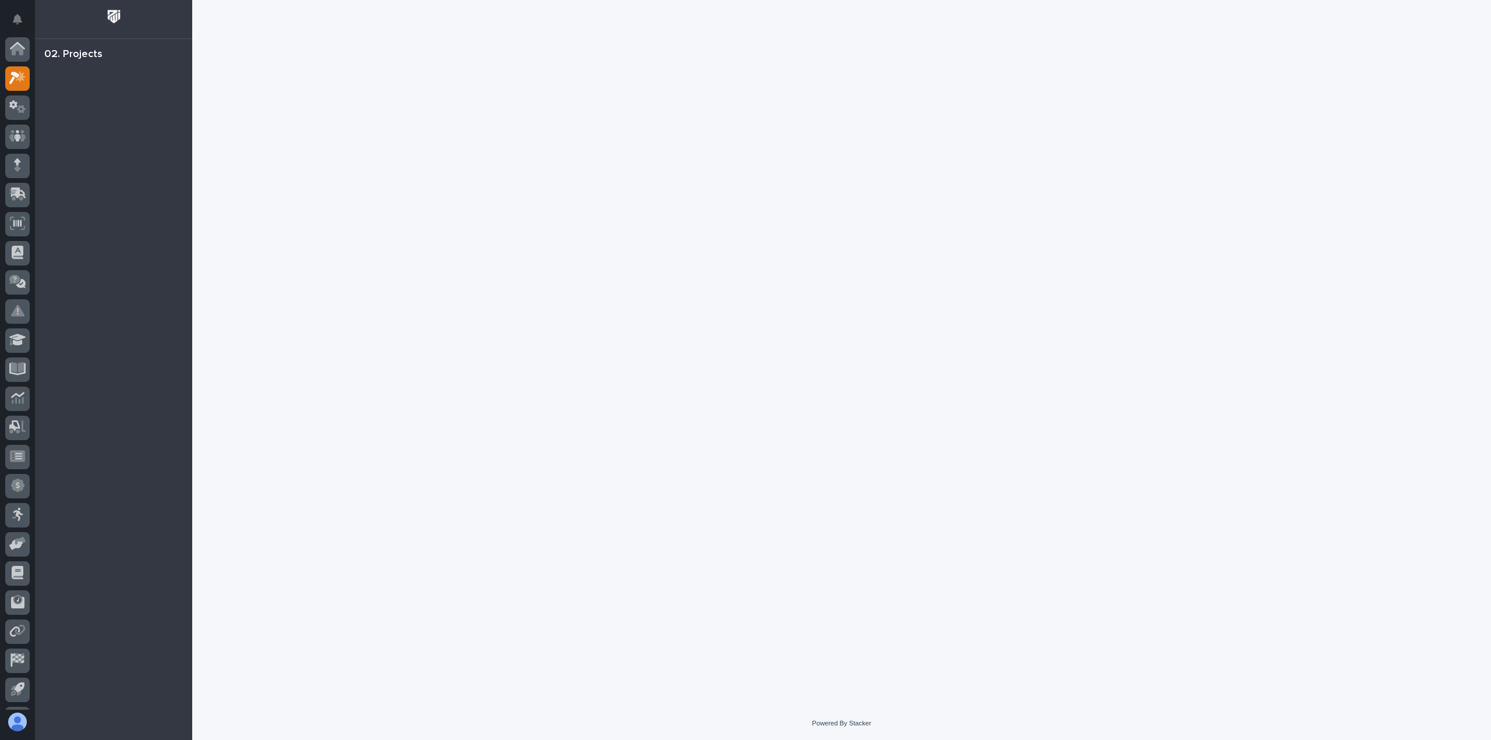
scroll to position [26, 0]
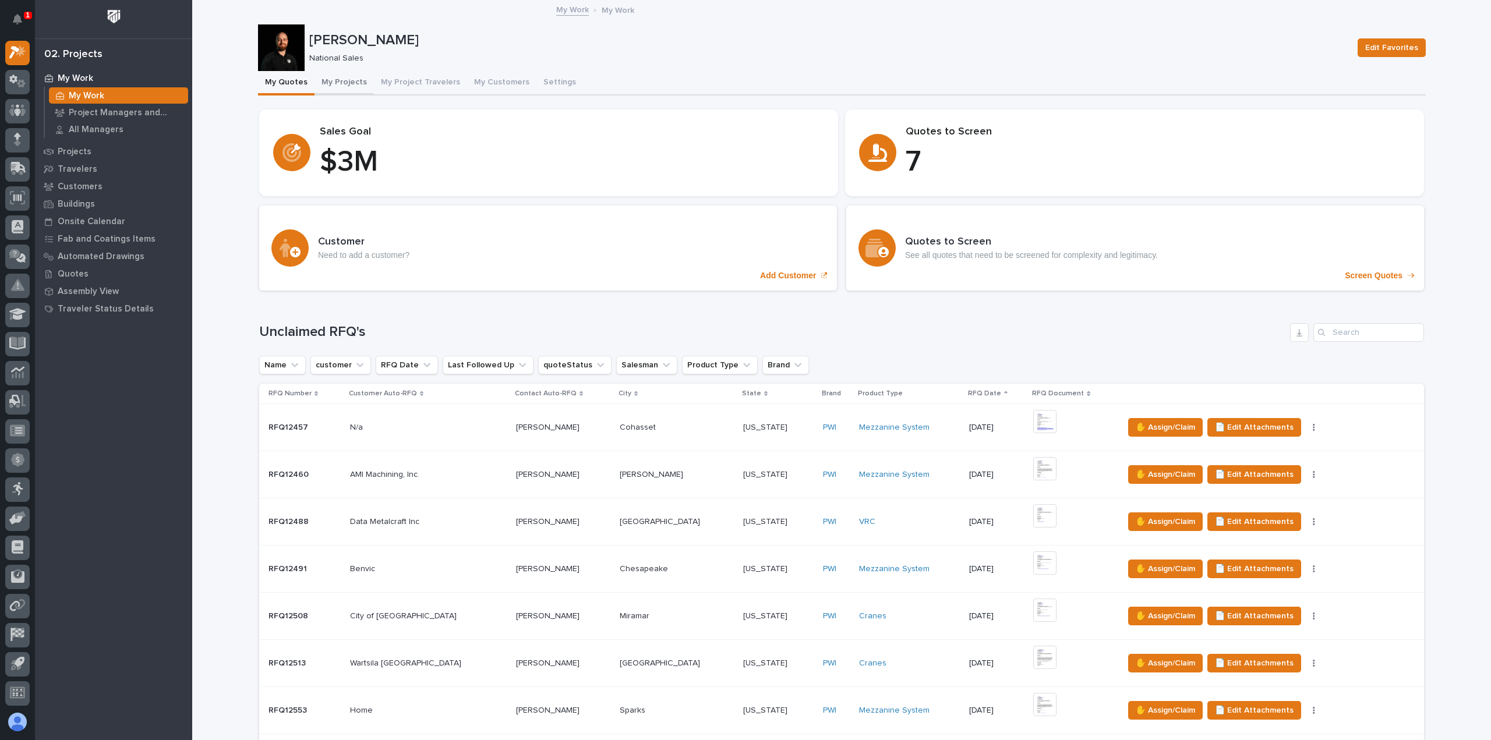
click at [333, 85] on button "My Projects" at bounding box center [343, 83] width 59 height 24
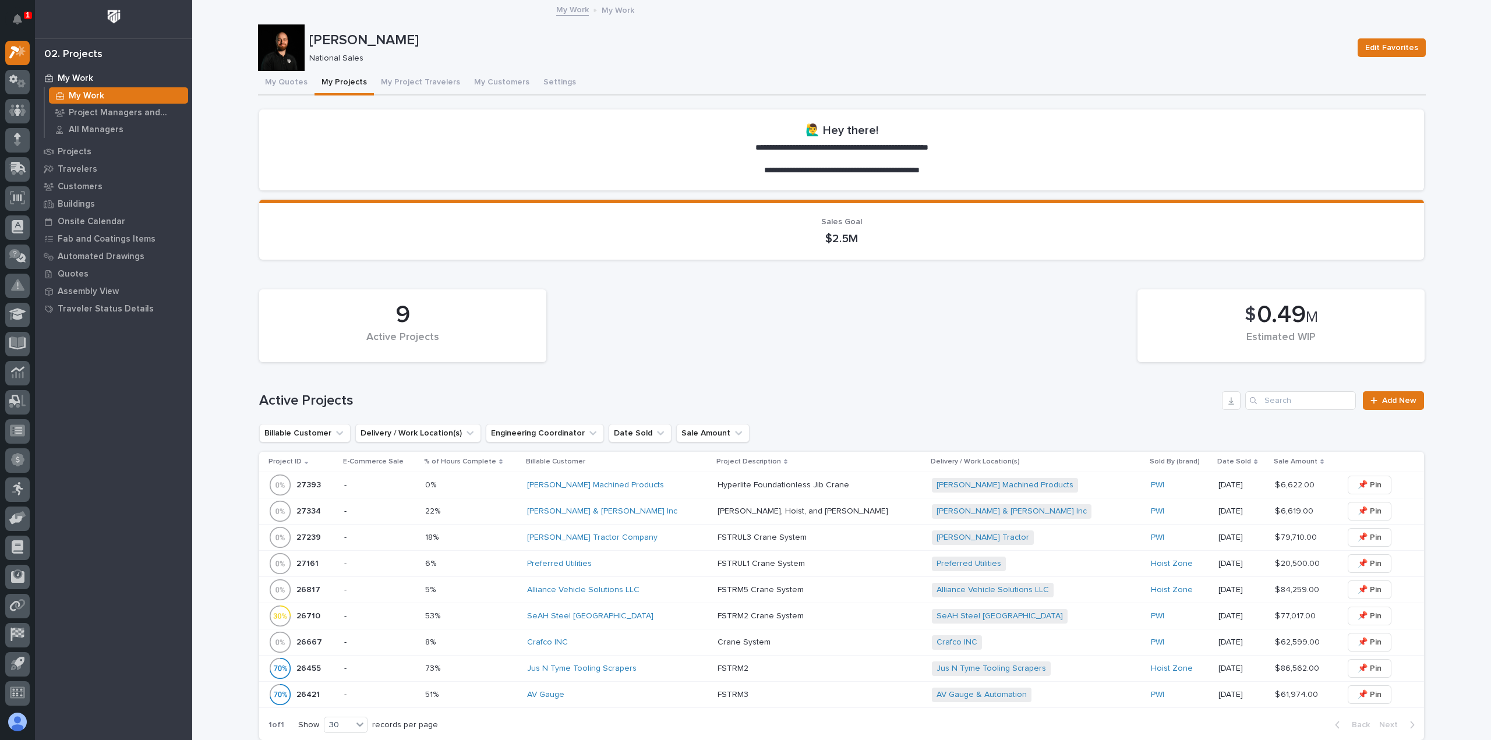
click at [518, 533] on p at bounding box center [471, 538] width 93 height 10
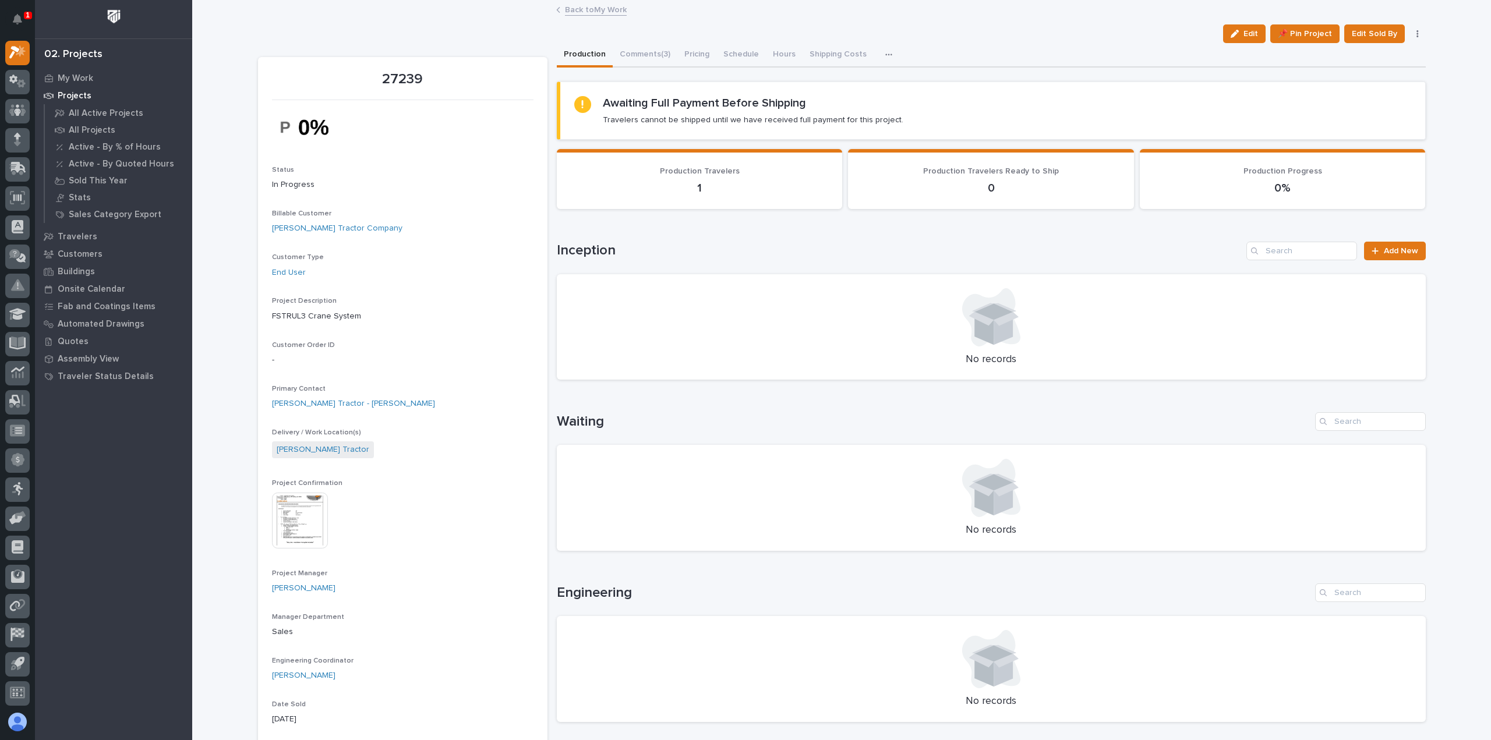
click at [596, 5] on link "Back to My Work" at bounding box center [596, 8] width 62 height 13
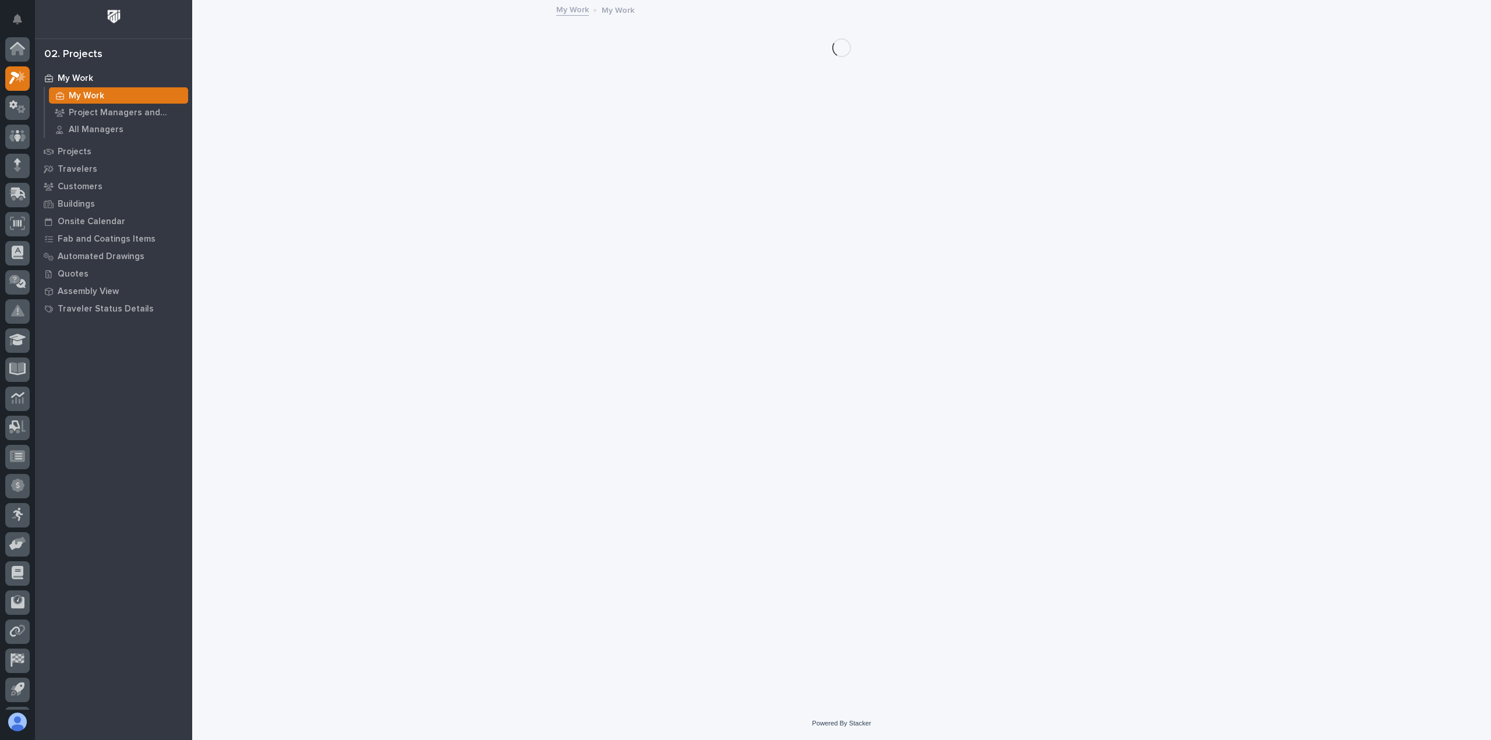
scroll to position [26, 0]
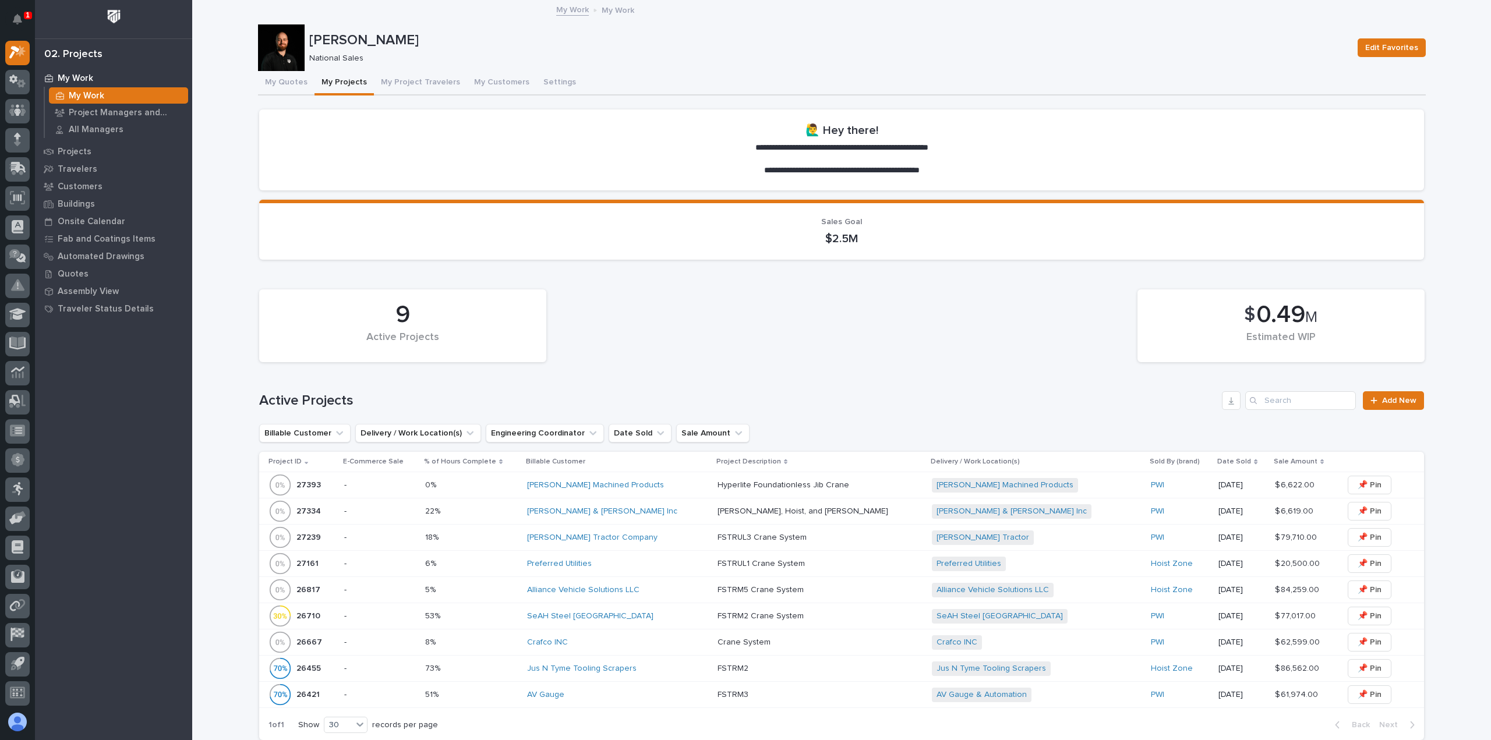
click at [622, 561] on div "Preferred Utilities" at bounding box center [617, 564] width 181 height 10
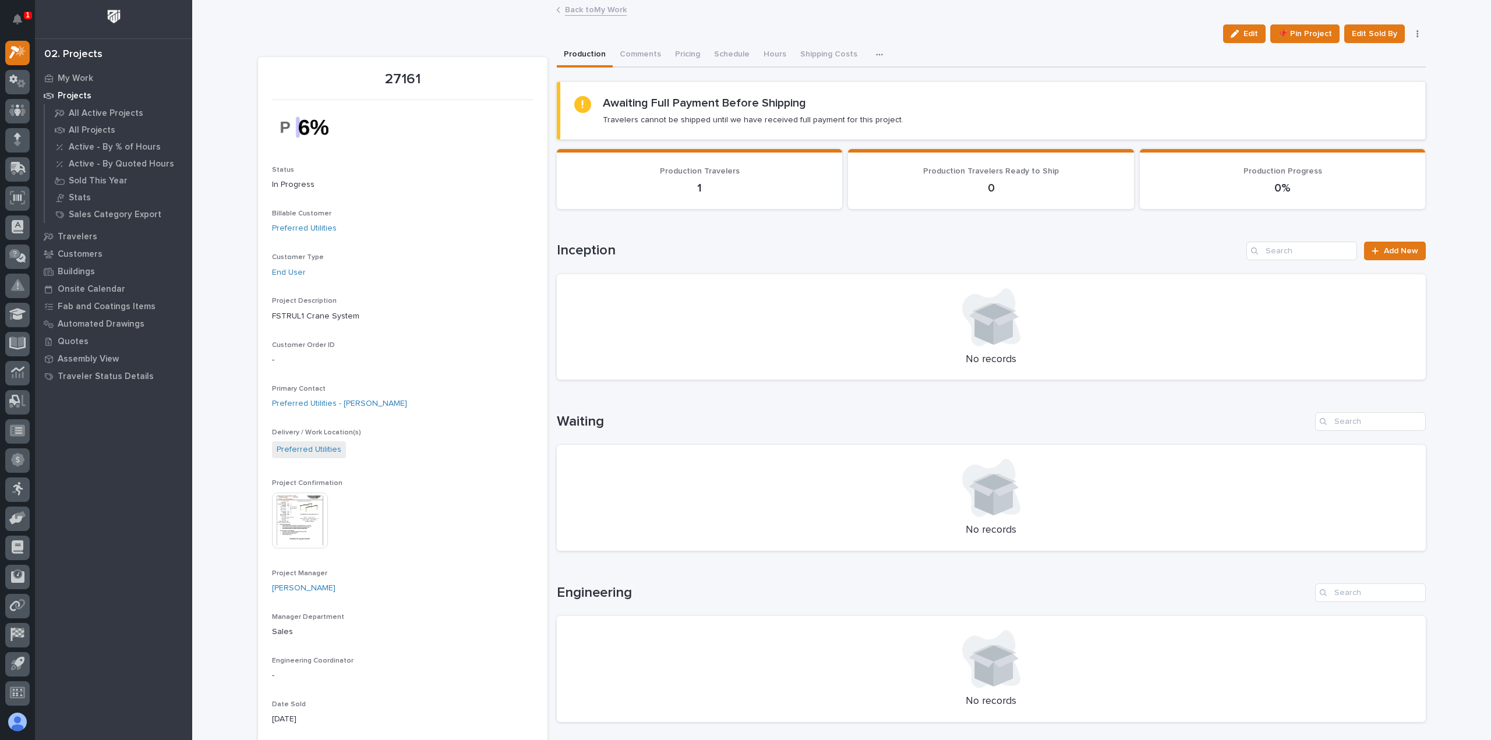
click at [587, 12] on link "Back to My Work" at bounding box center [596, 8] width 62 height 13
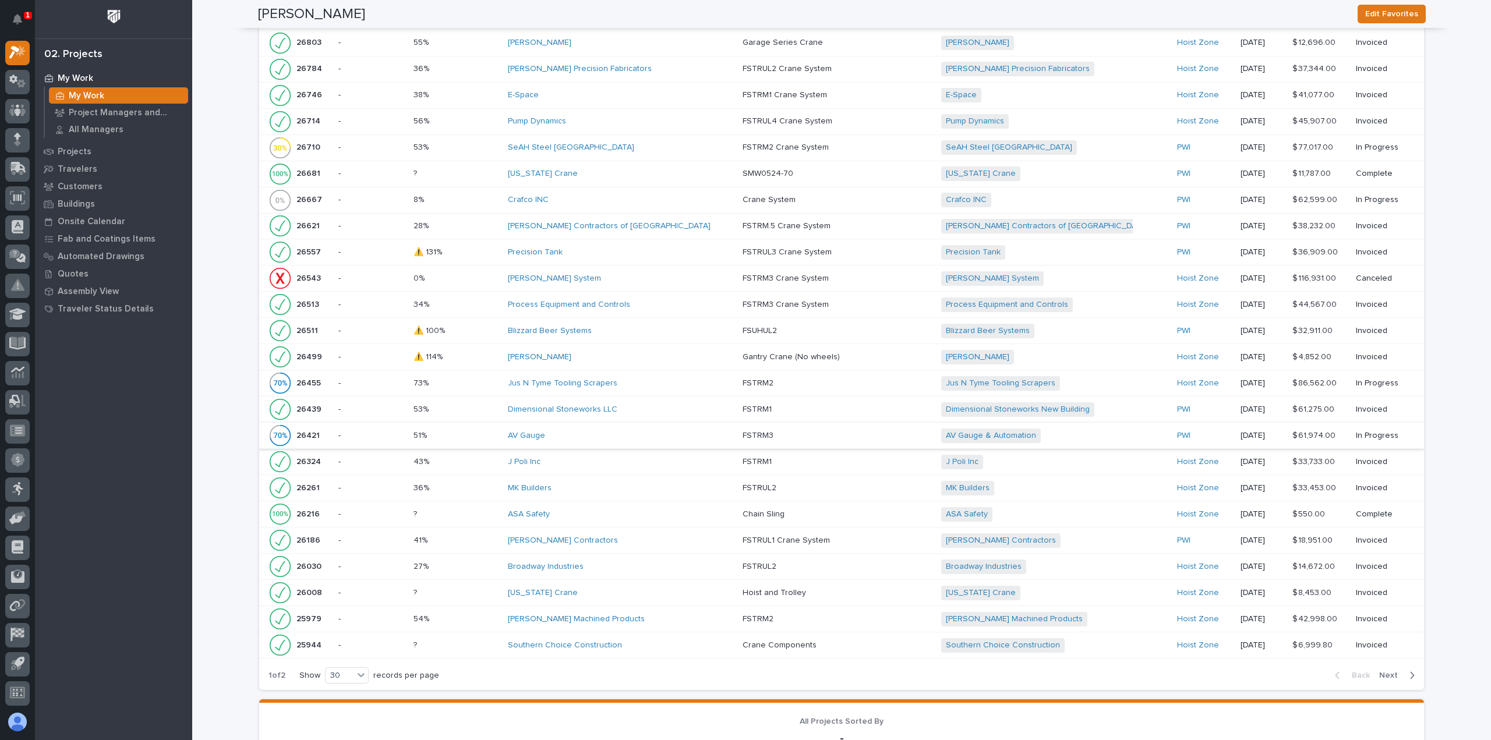
scroll to position [1165, 0]
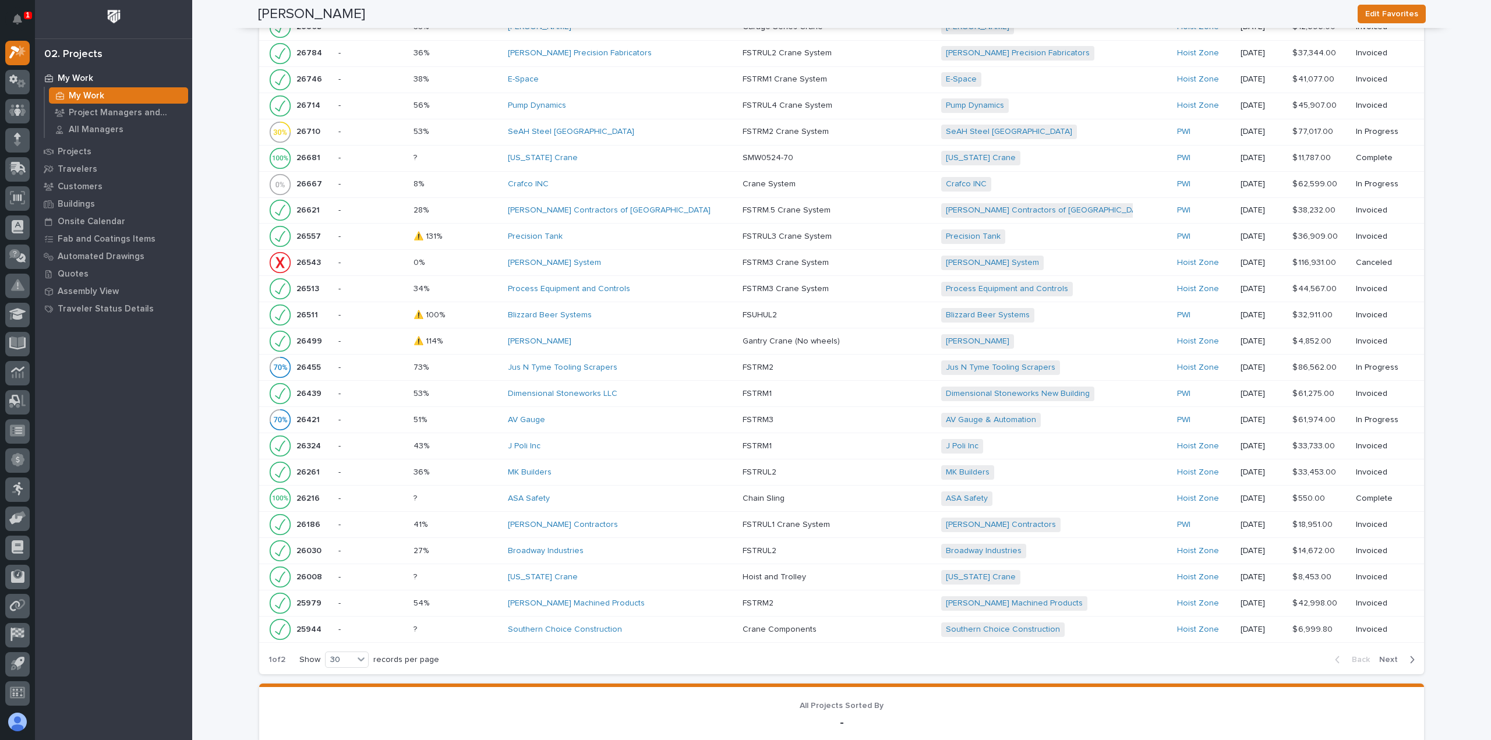
drag, startPoint x: 823, startPoint y: 478, endPoint x: 228, endPoint y: 407, distance: 599.9
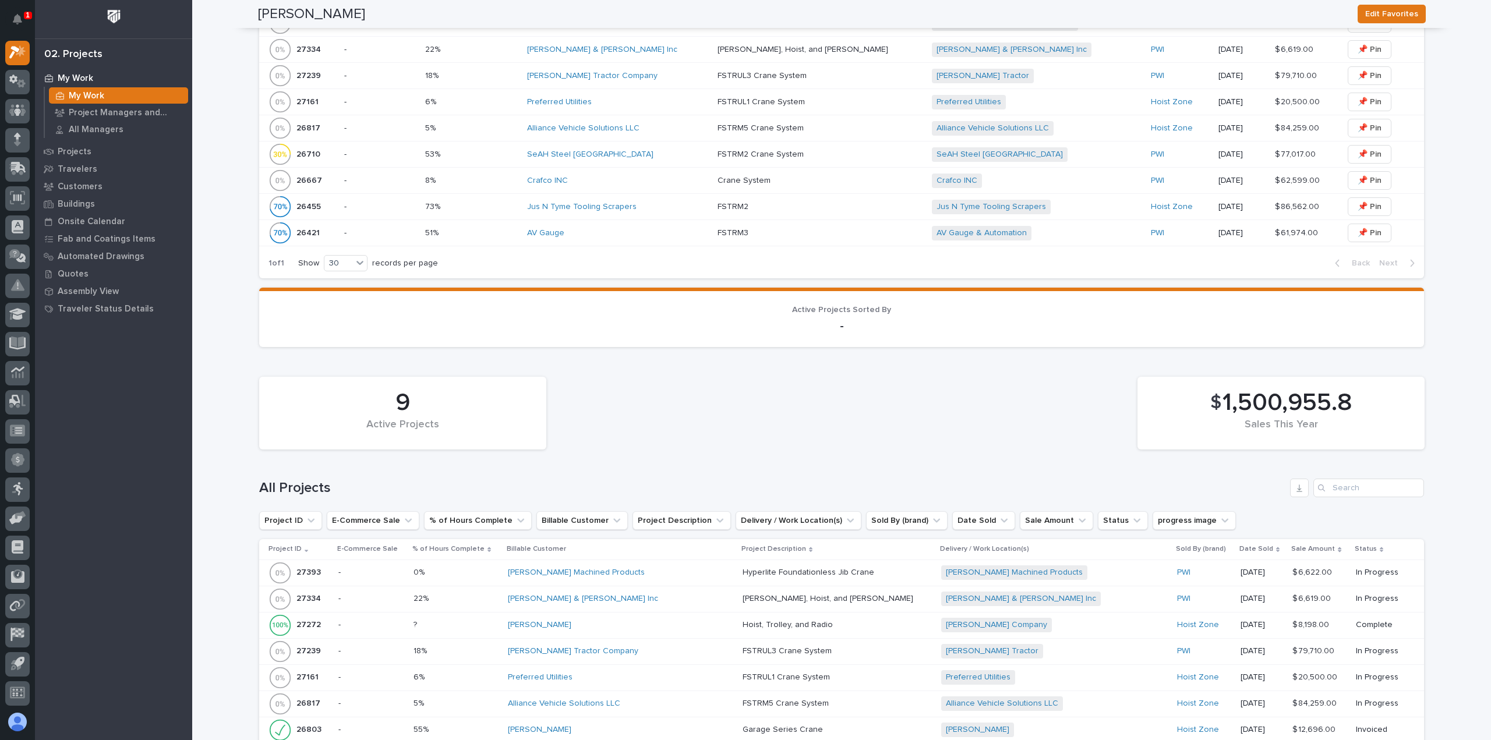
scroll to position [0, 0]
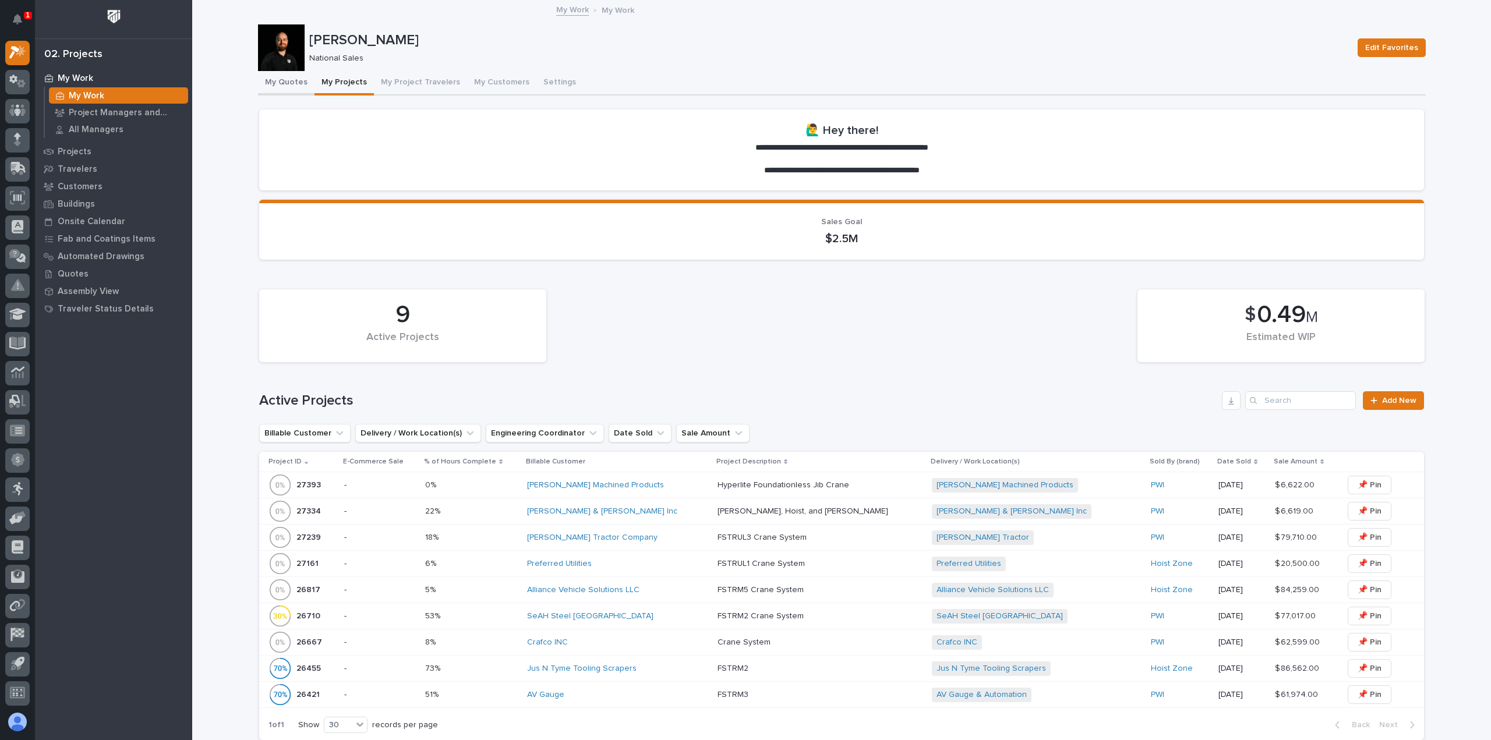
click at [269, 78] on button "My Quotes" at bounding box center [286, 83] width 56 height 24
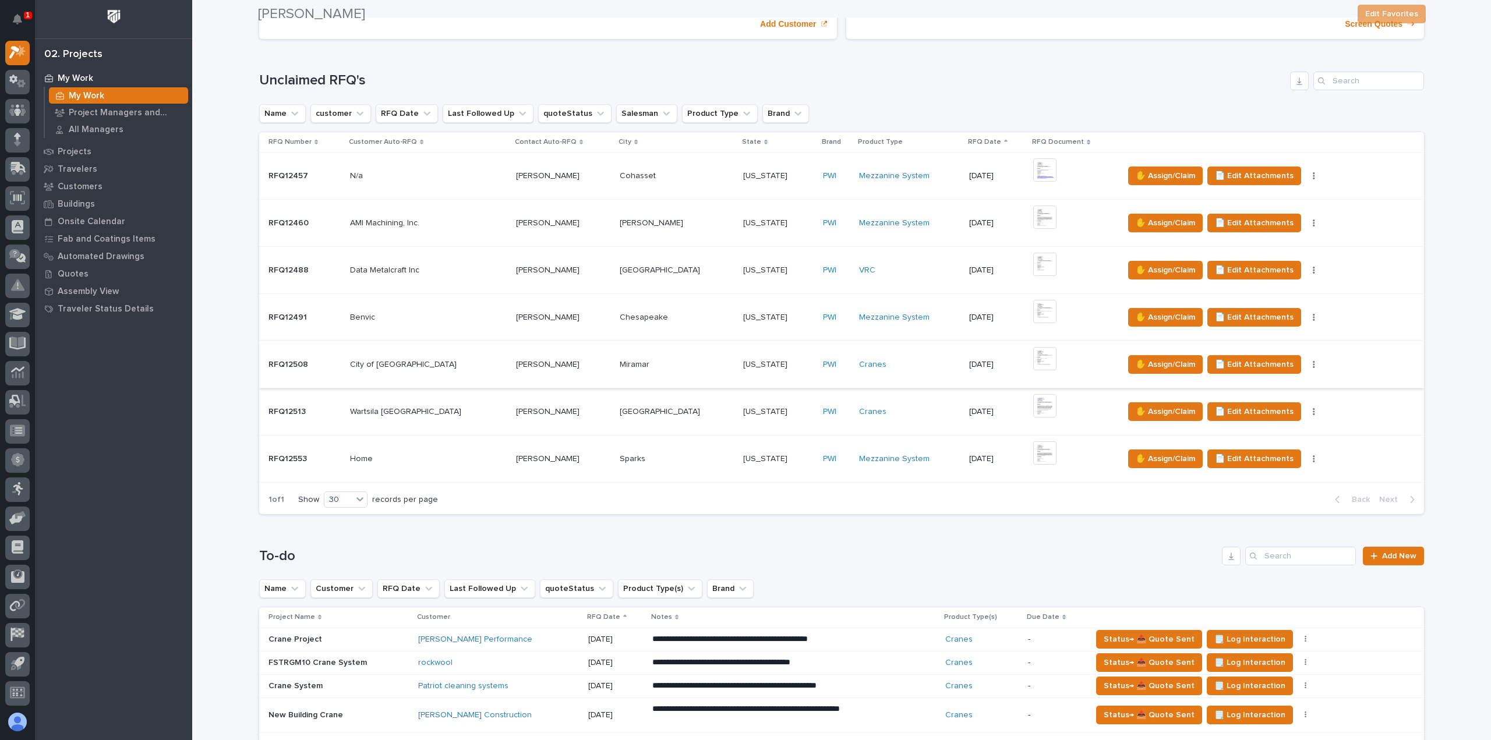
scroll to position [408, 0]
